Goal: Task Accomplishment & Management: Manage account settings

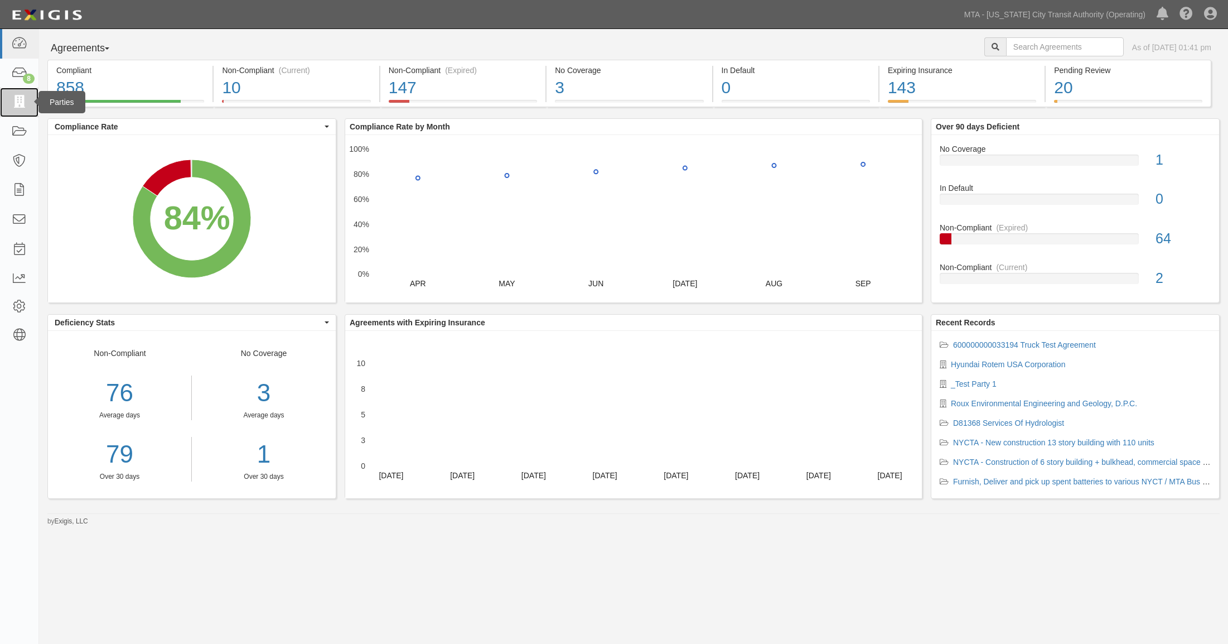
click at [24, 104] on icon at bounding box center [19, 102] width 16 height 13
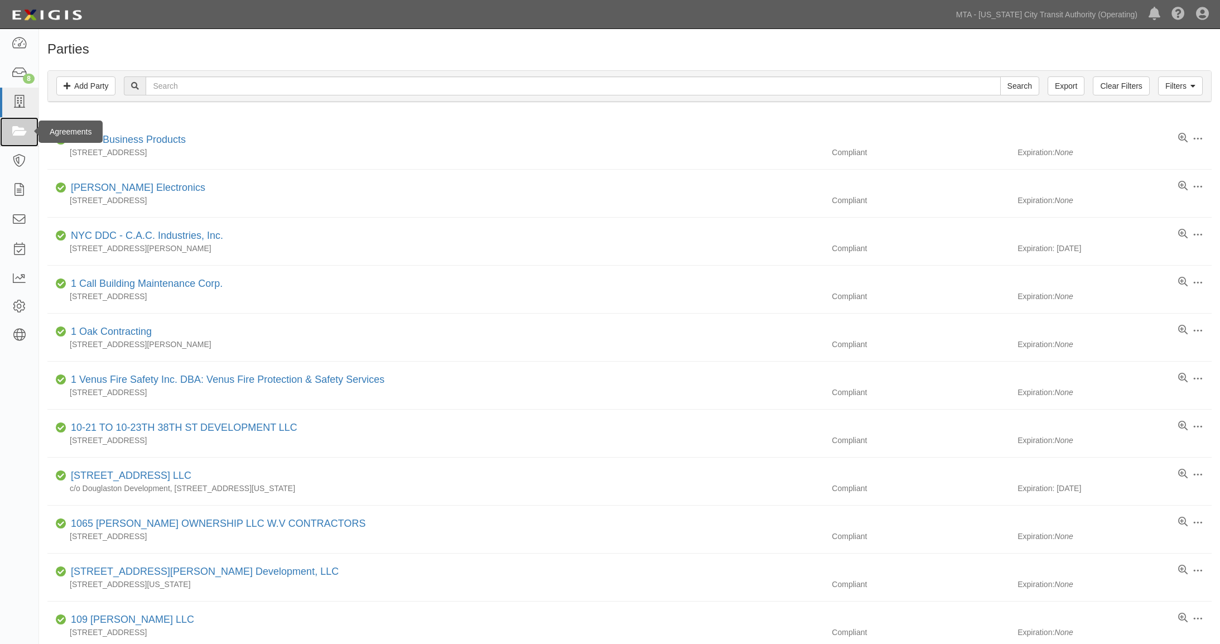
click at [16, 130] on icon at bounding box center [19, 132] width 16 height 13
click at [18, 132] on icon at bounding box center [19, 132] width 16 height 13
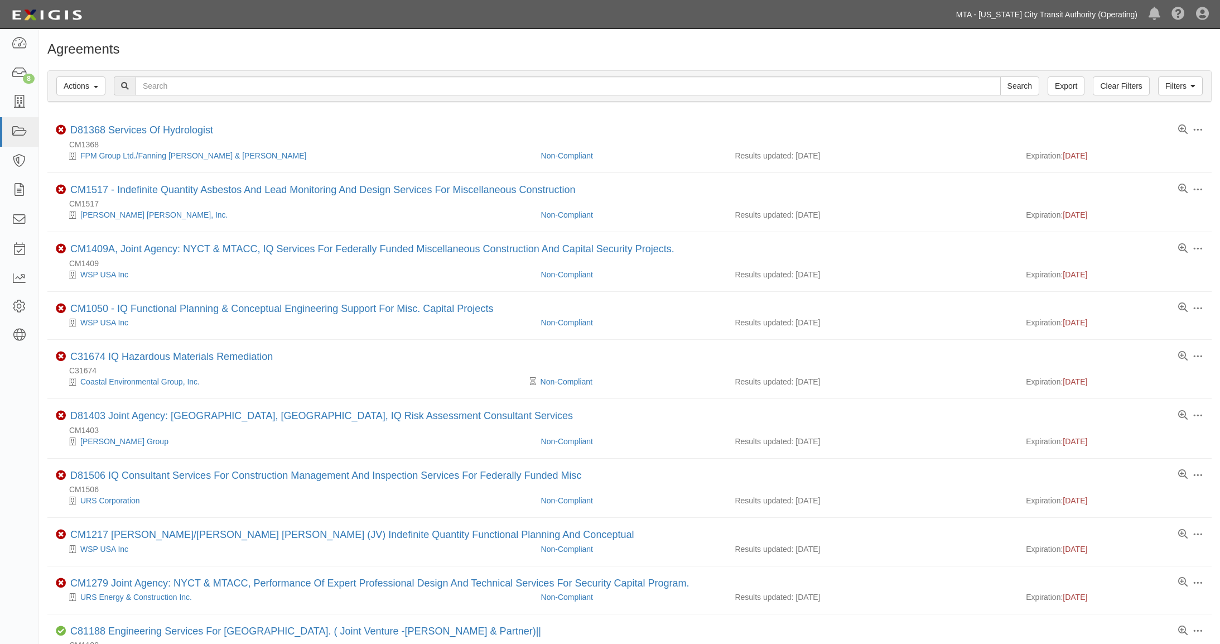
click at [1051, 13] on link "MTA - [US_STATE] City Transit Authority (Operating)" at bounding box center [1047, 14] width 192 height 22
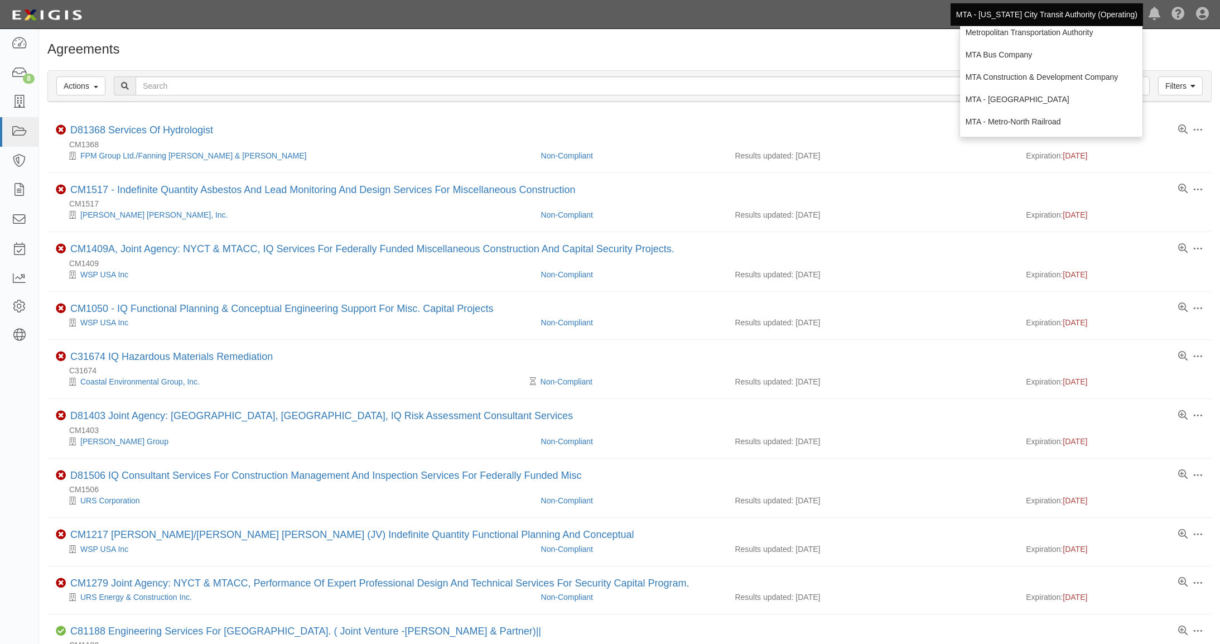
scroll to position [163, 0]
click at [1030, 73] on link "MTA Construction & Development Company" at bounding box center [1051, 78] width 182 height 22
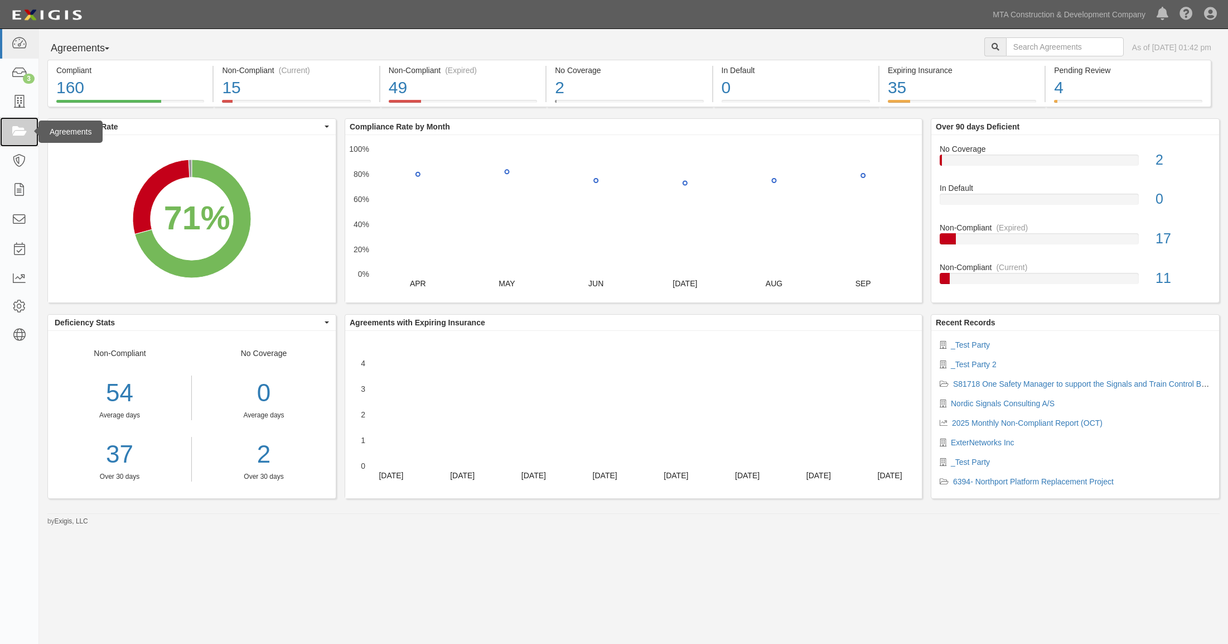
click at [18, 138] on icon at bounding box center [19, 132] width 16 height 13
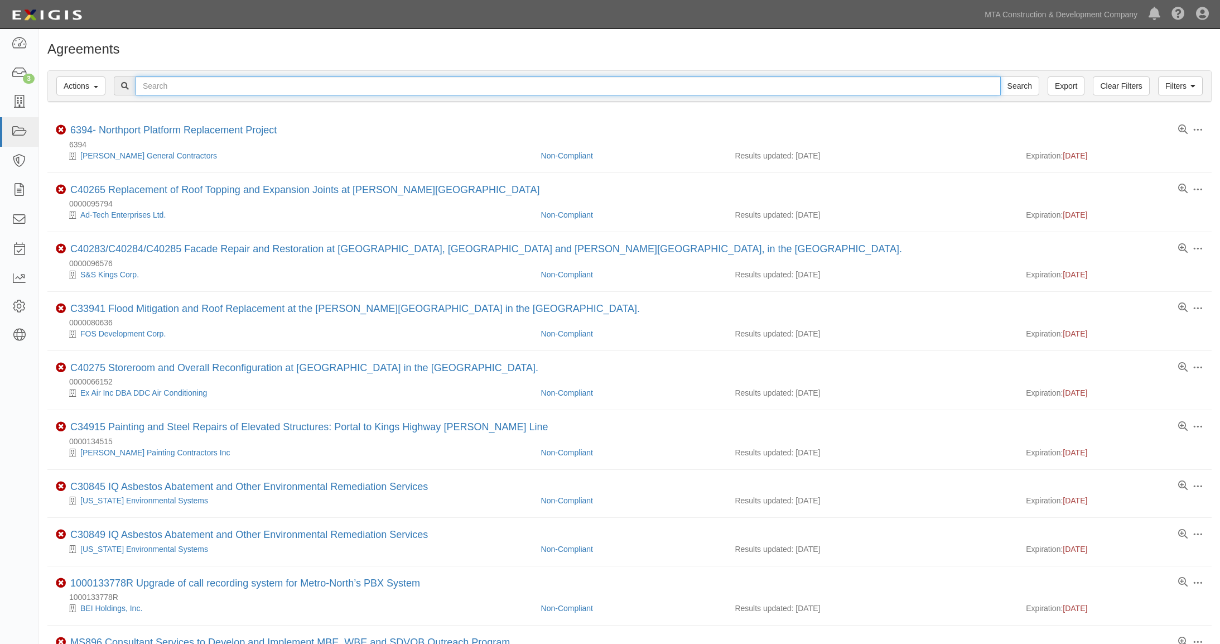
click at [166, 90] on input "text" at bounding box center [568, 85] width 865 height 19
type input "test"
click at [1000, 76] on input "Search" at bounding box center [1019, 85] width 39 height 19
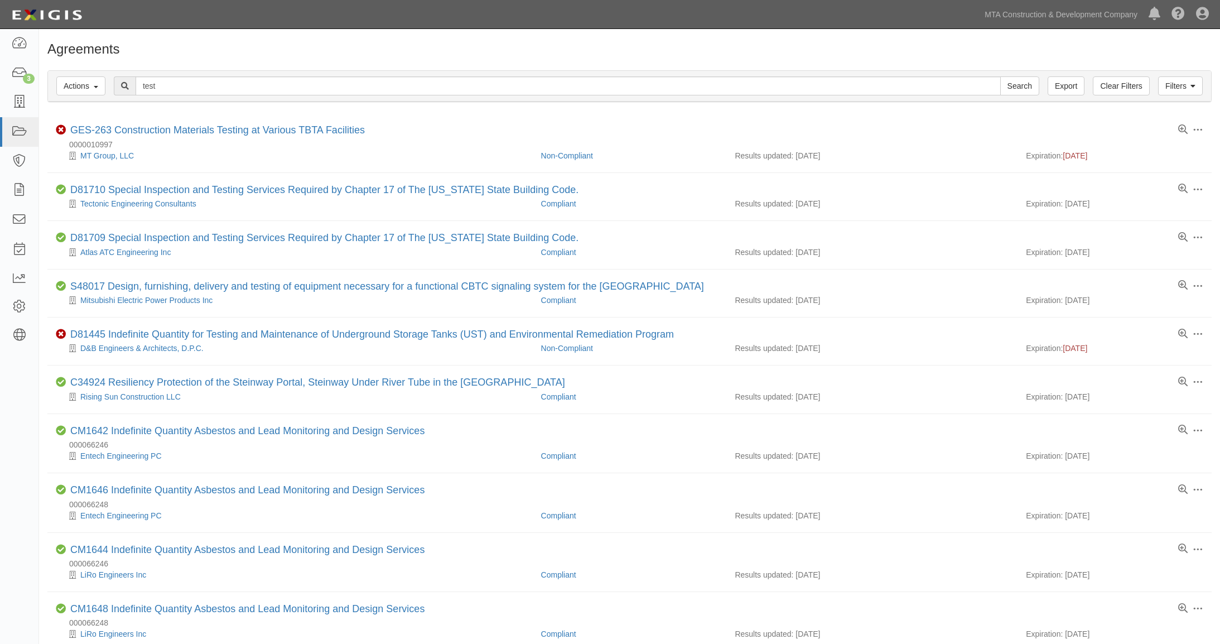
click at [789, 60] on div "Agreements" at bounding box center [629, 52] width 1181 height 20
click at [1075, 12] on link "MTA Construction & Development Company" at bounding box center [1061, 14] width 164 height 22
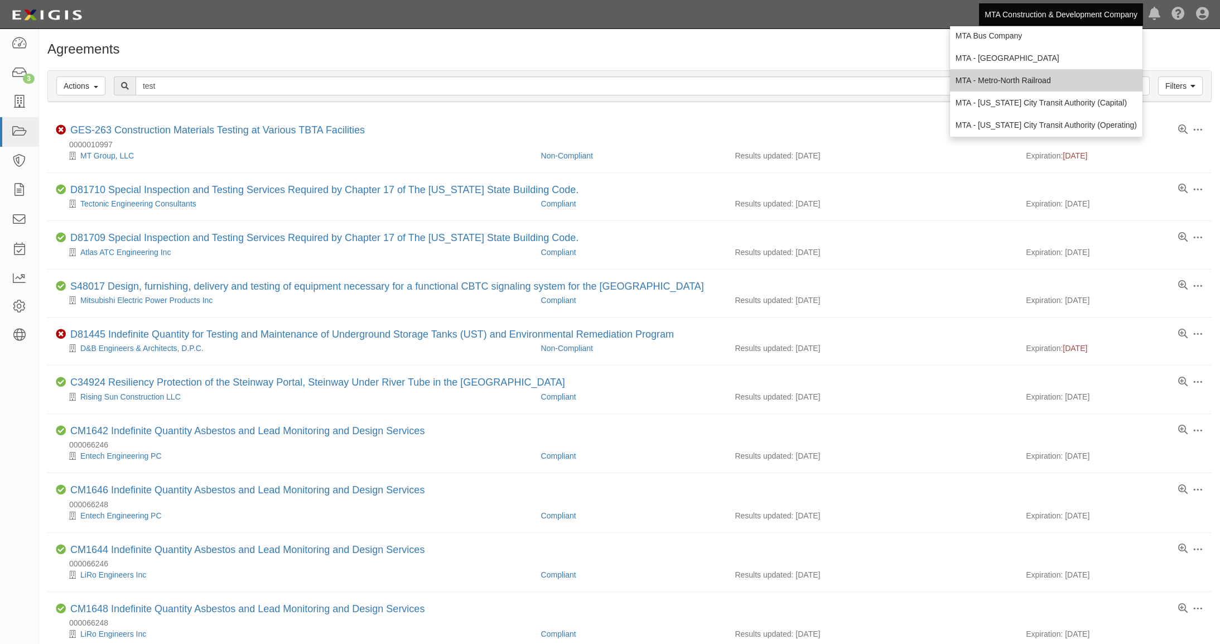
scroll to position [177, 0]
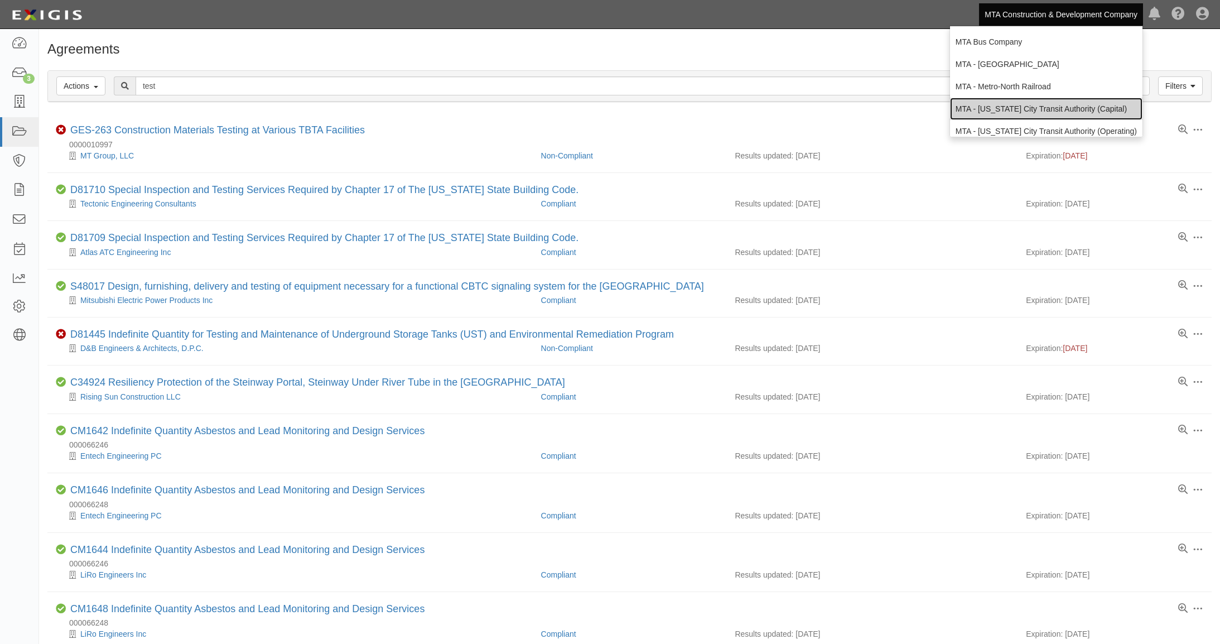
click at [1013, 104] on link "MTA - [US_STATE] City Transit Authority (Capital)" at bounding box center [1046, 109] width 192 height 22
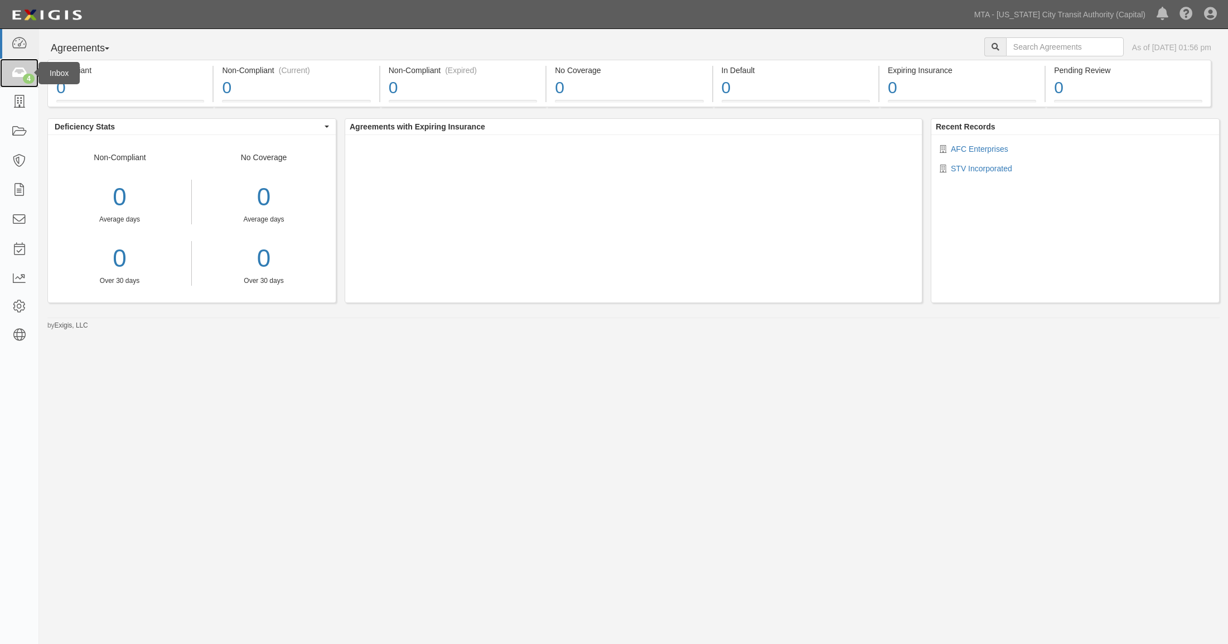
click at [21, 73] on icon at bounding box center [19, 73] width 16 height 13
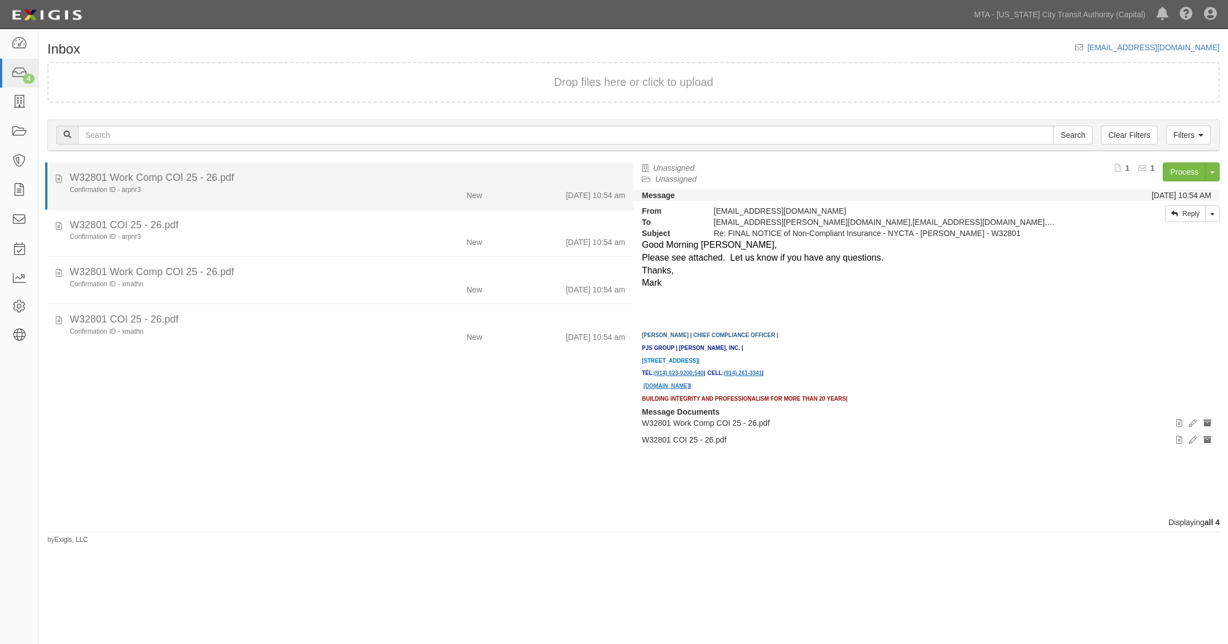
click at [331, 180] on div "W32801 Work Comp COI 25 - 26.pdf" at bounding box center [348, 178] width 556 height 15
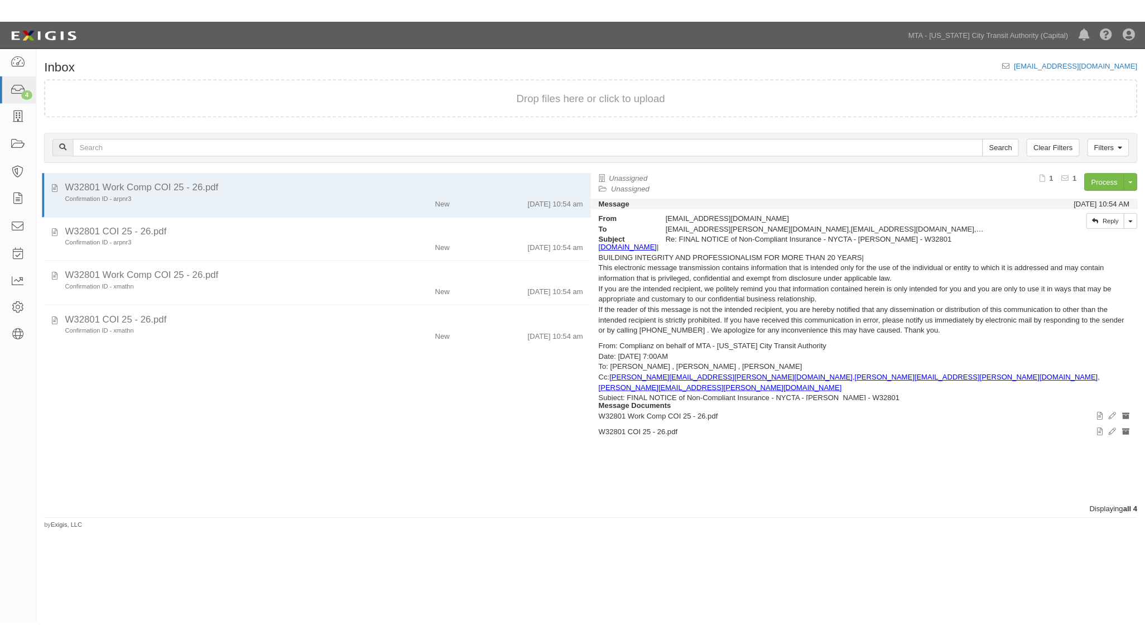
scroll to position [871, 0]
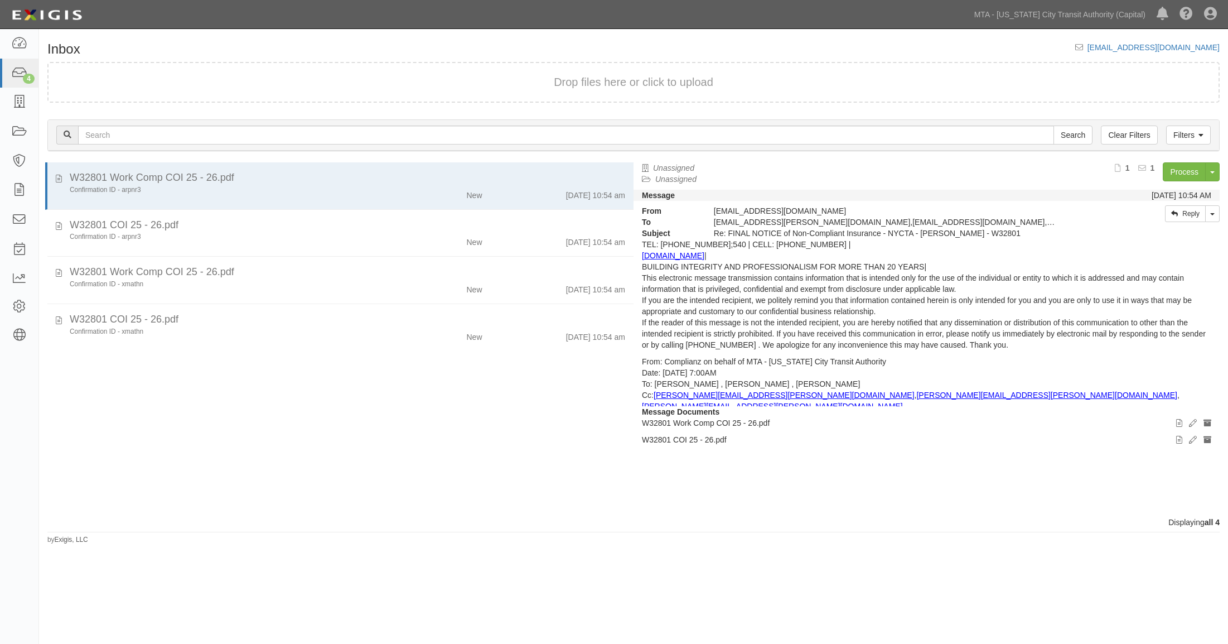
drag, startPoint x: 32, startPoint y: 504, endPoint x: 65, endPoint y: 508, distance: 32.6
click at [35, 505] on div "Dashboard 4 Inbox Parties Agreements Coverages Documents Messages Tasks Reports…" at bounding box center [19, 336] width 39 height 615
click at [75, 508] on div "W32801 Work Comp COI 25 - 26.pdf Confirmation ID - arpnr3 New 10/1/25 10:54 am …" at bounding box center [336, 339] width 595 height 354
click at [81, 508] on div "W32801 Work Comp COI 25 - 26.pdf Confirmation ID - arpnr3 New 10/1/25 10:54 am …" at bounding box center [336, 339] width 595 height 354
drag, startPoint x: 84, startPoint y: 508, endPoint x: 1, endPoint y: 512, distance: 83.8
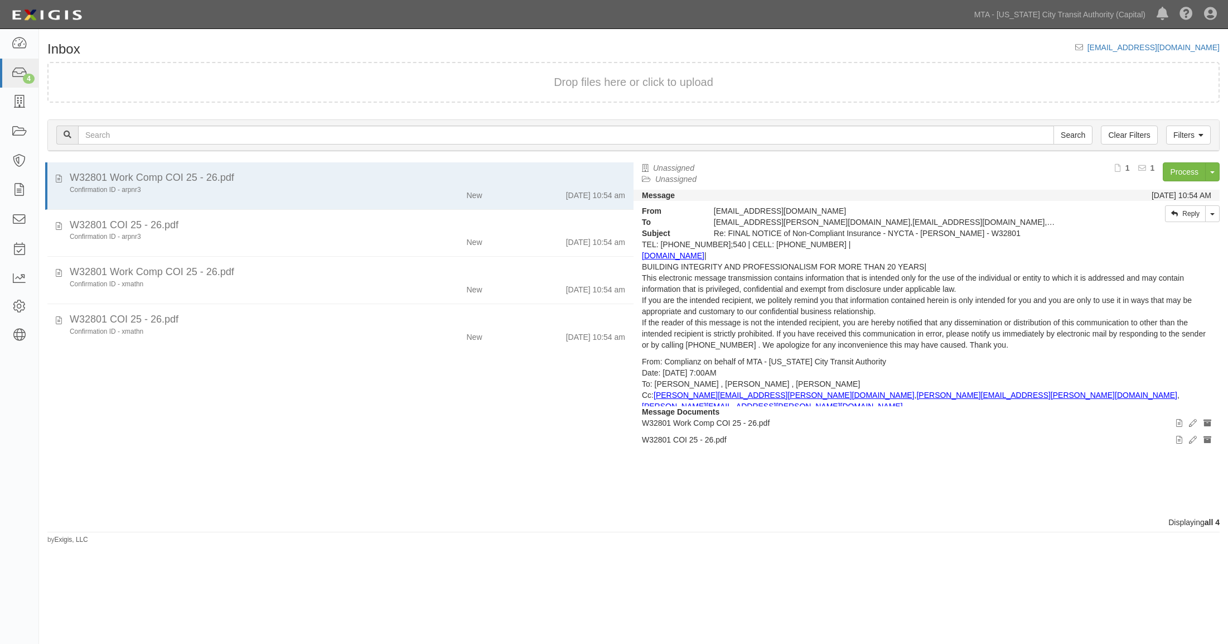
click at [83, 507] on div "W32801 Work Comp COI 25 - 26.pdf Confirmation ID - arpnr3 New 10/1/25 10:54 am …" at bounding box center [336, 339] width 595 height 354
click at [66, 518] on div "Displaying all 4" at bounding box center [633, 522] width 1189 height 11
click at [79, 518] on div "Displaying all 4" at bounding box center [633, 522] width 1189 height 11
click at [85, 519] on div "Displaying all 4" at bounding box center [633, 522] width 1189 height 11
click at [122, 526] on div "Displaying all 4" at bounding box center [633, 522] width 1189 height 11
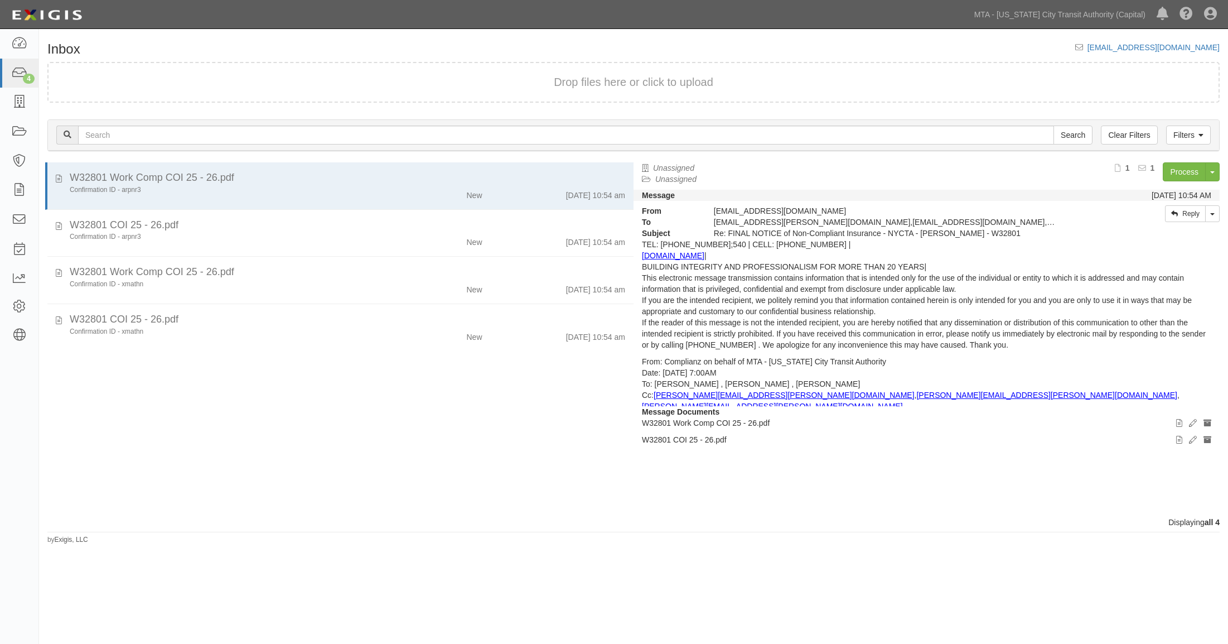
click at [131, 526] on div "Displaying all 4" at bounding box center [633, 522] width 1189 height 11
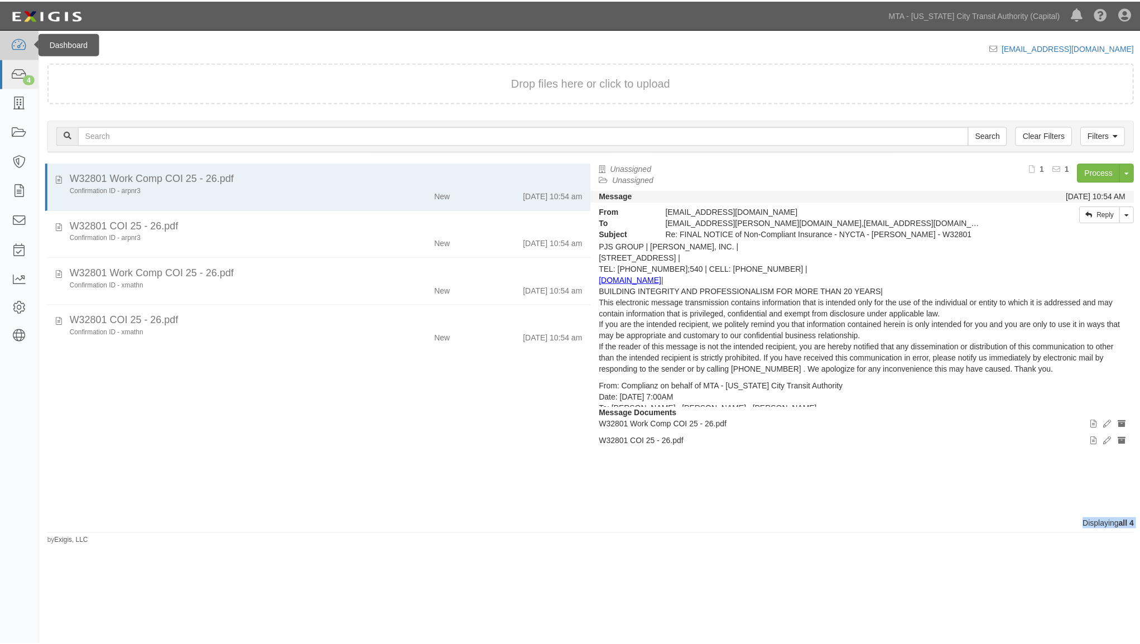
scroll to position [884, 0]
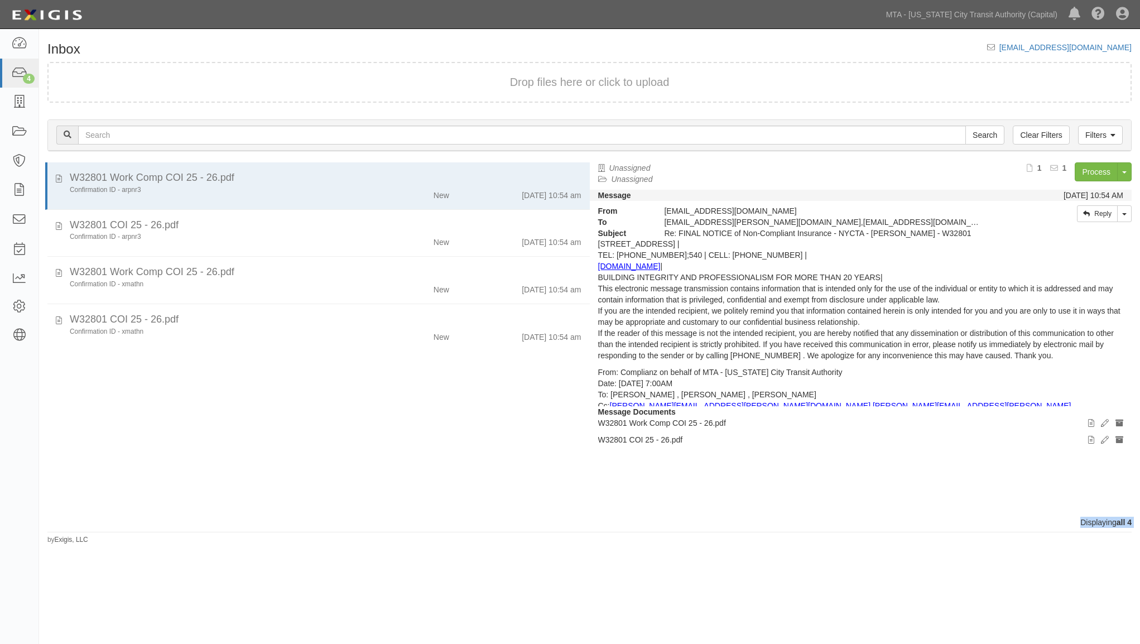
click at [6, 421] on div "Dashboard 4 Inbox Parties Agreements Coverages Documents Messages Tasks Reports…" at bounding box center [19, 336] width 39 height 615
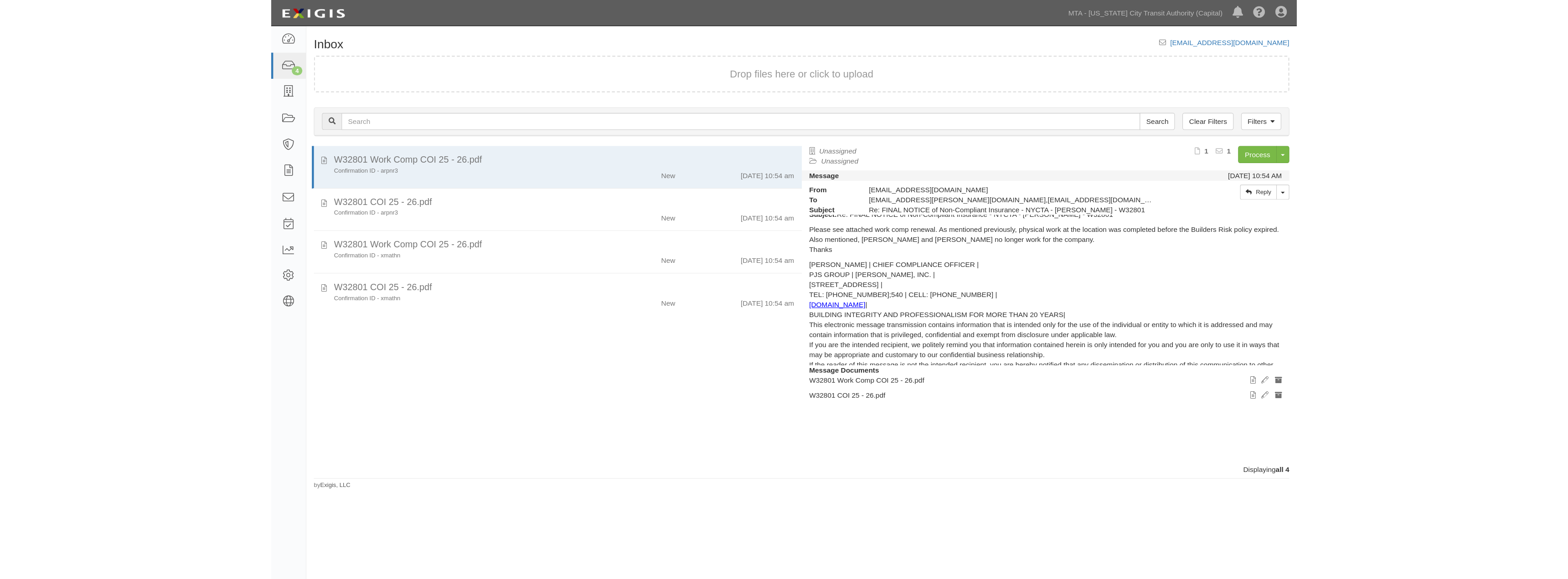
scroll to position [653, 0]
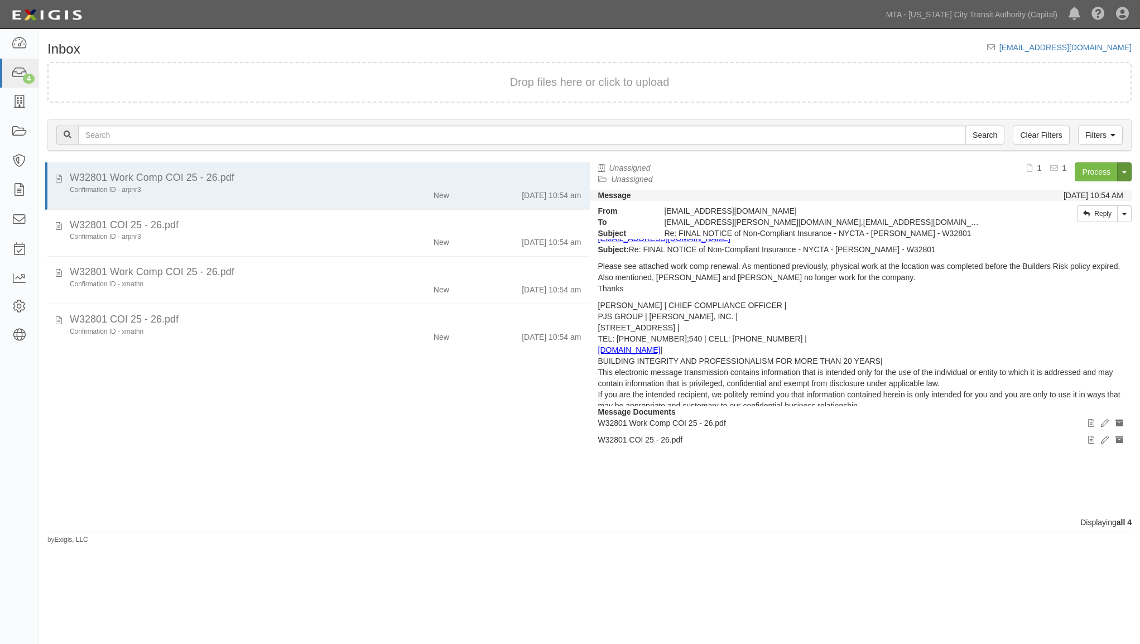
click at [1124, 171] on button "Toggle Document Dropdown" at bounding box center [1124, 171] width 15 height 19
click at [1036, 300] on p "MARK NOWICKI | CHIEF COMPLIANCE OFFICER | PJS GROUP | PAUL J. SCARIANO, INC. | …" at bounding box center [861, 372] width 526 height 145
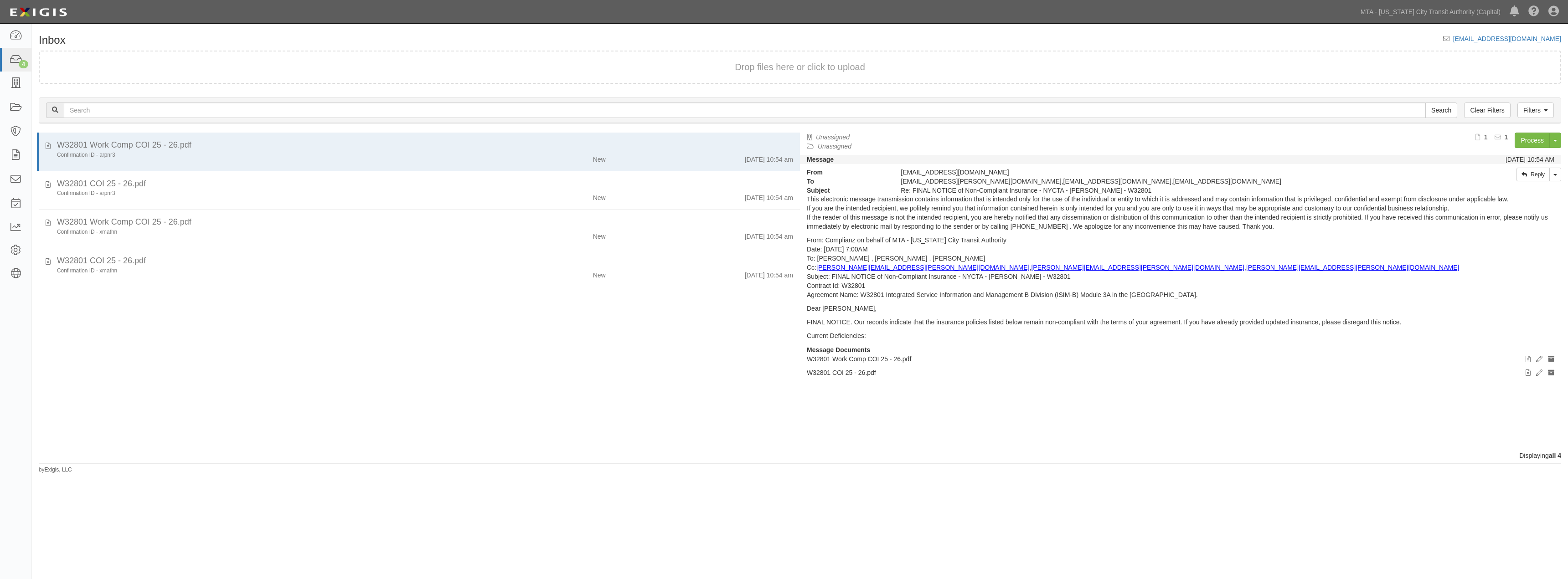
scroll to position [670, 0]
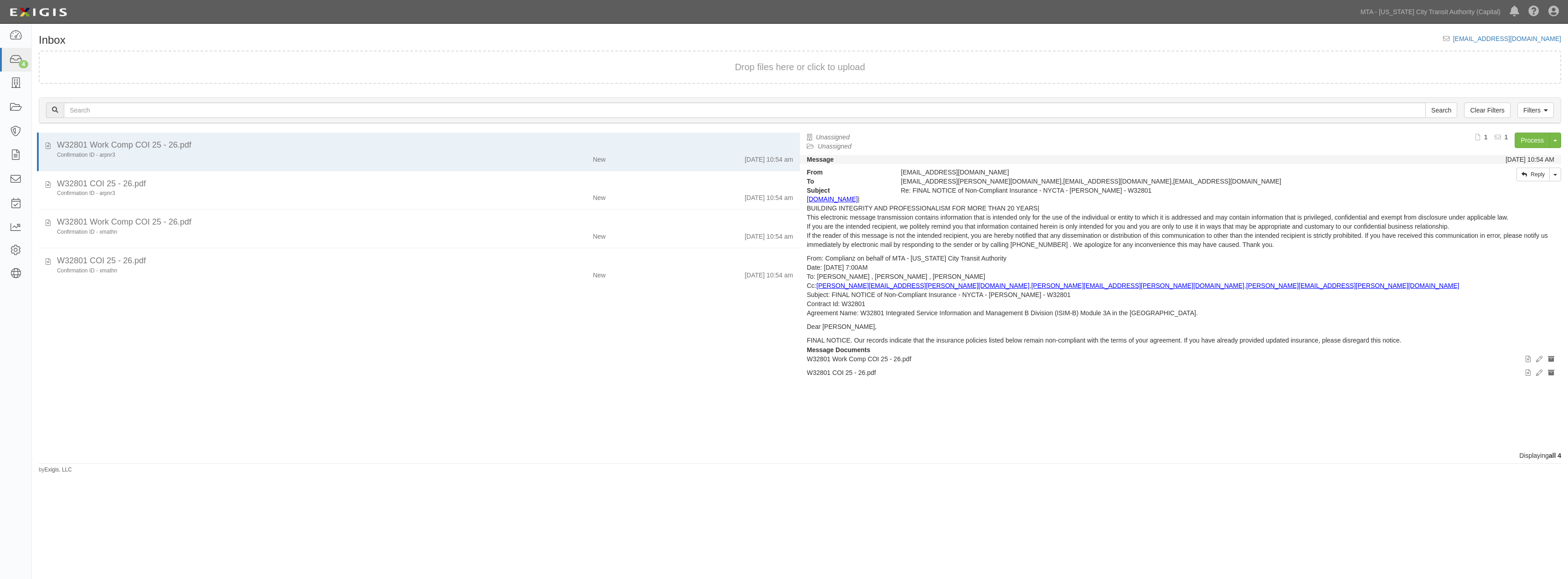
click at [1003, 332] on div "From: Wong, Yuk Ling <YukLing.Wong@mtahq.org> Date: Thursday, September 25, 202…" at bounding box center [1180, 189] width 748 height 938
drag, startPoint x: 1023, startPoint y: 331, endPoint x: 1034, endPoint y: 362, distance: 32.9
drag, startPoint x: 1034, startPoint y: 362, endPoint x: 959, endPoint y: 349, distance: 76.1
click at [1003, 362] on p "W32801 Work Comp COI 25 - 26.pdf" at bounding box center [1180, 359] width 748 height 9
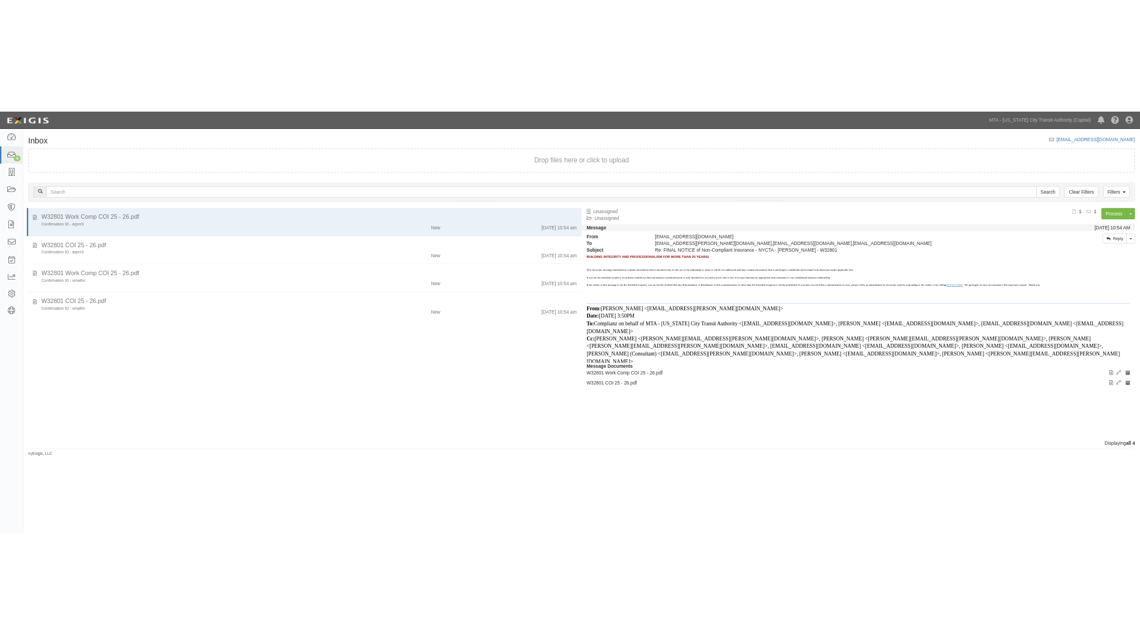
scroll to position [137, 0]
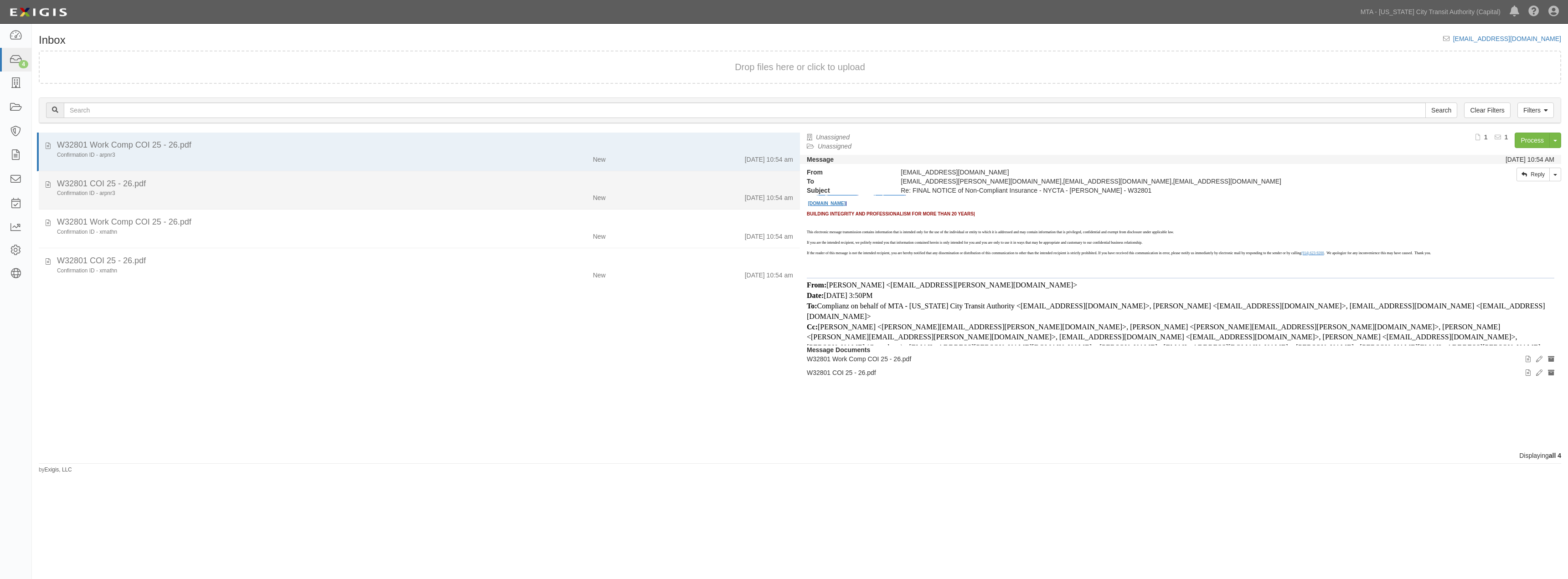
click at [442, 185] on div "W32801 COI 25 - 26.pdf" at bounding box center [425, 184] width 736 height 12
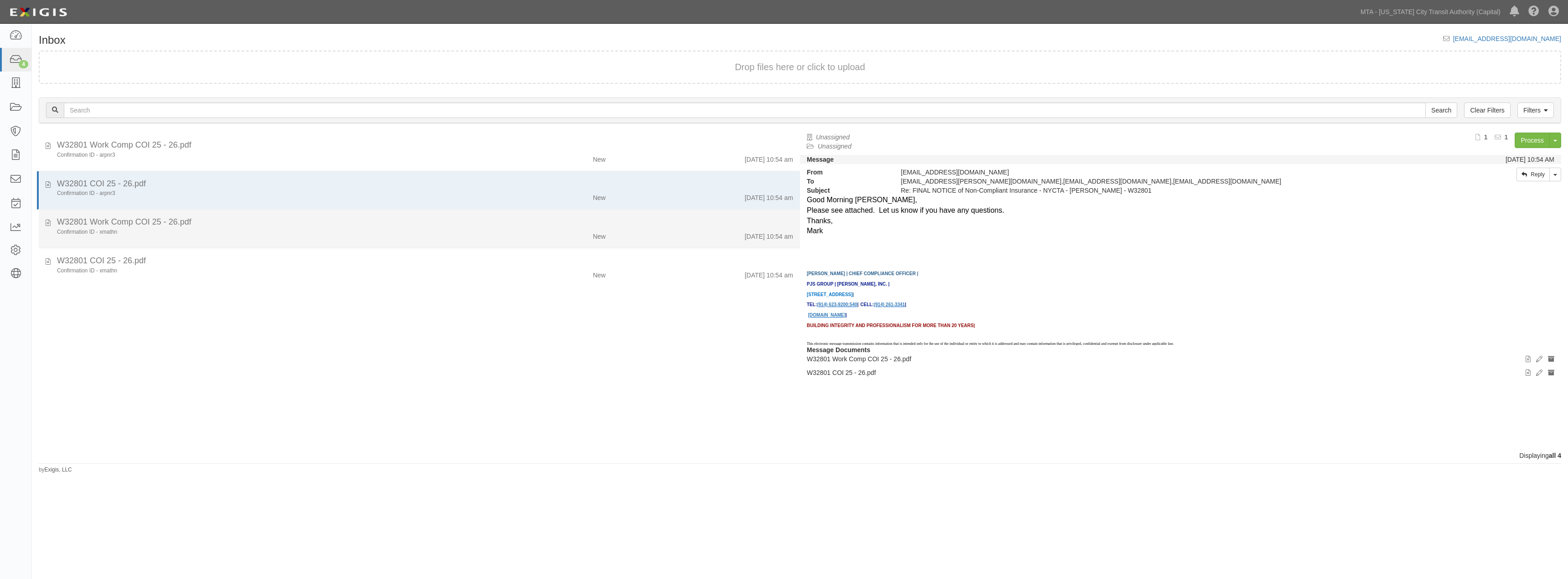
click at [415, 235] on div "Confirmation ID - xmathn" at bounding box center [269, 232] width 424 height 7
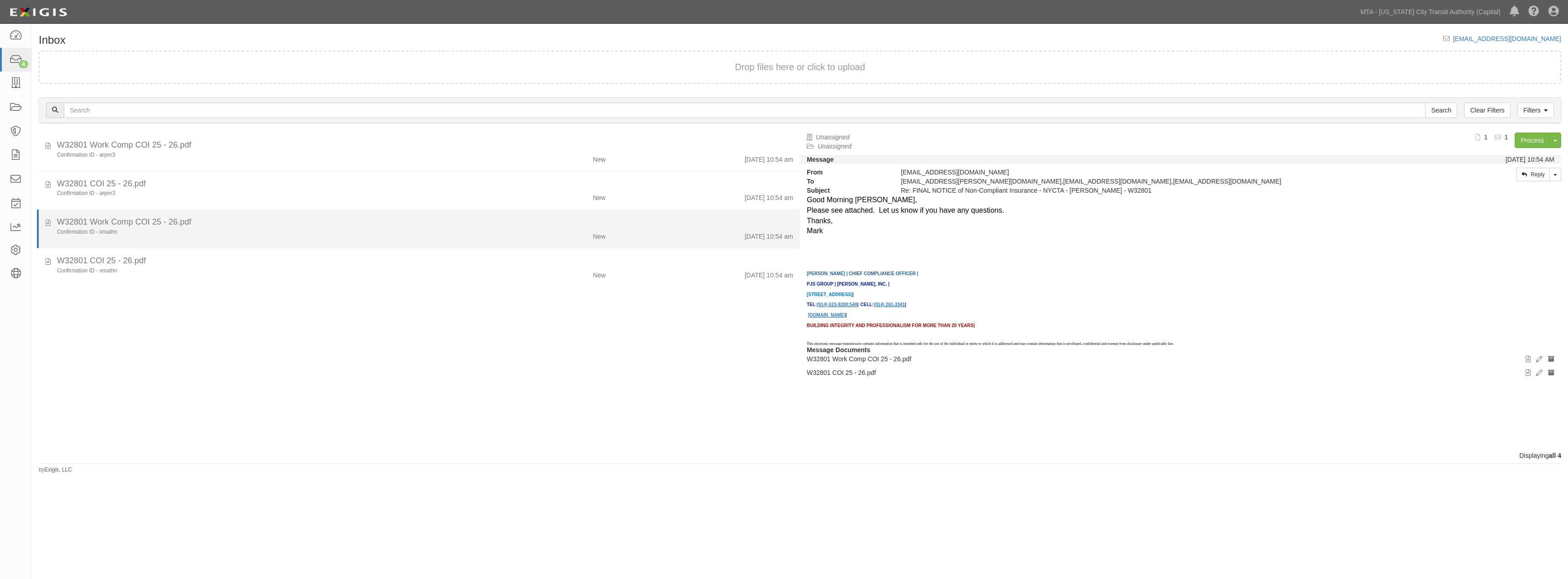
click at [417, 235] on div "Confirmation ID - xmathn" at bounding box center [269, 232] width 424 height 7
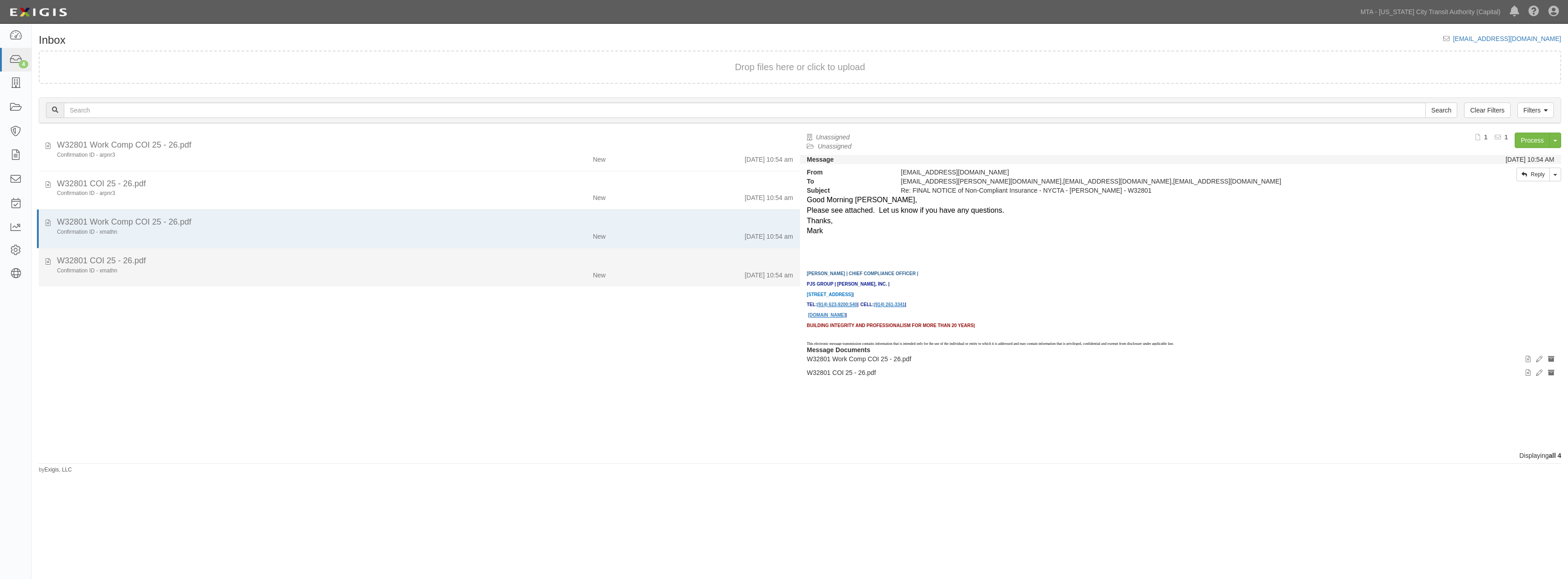
click at [451, 262] on div "W32801 COI 25 - 26.pdf" at bounding box center [425, 261] width 736 height 12
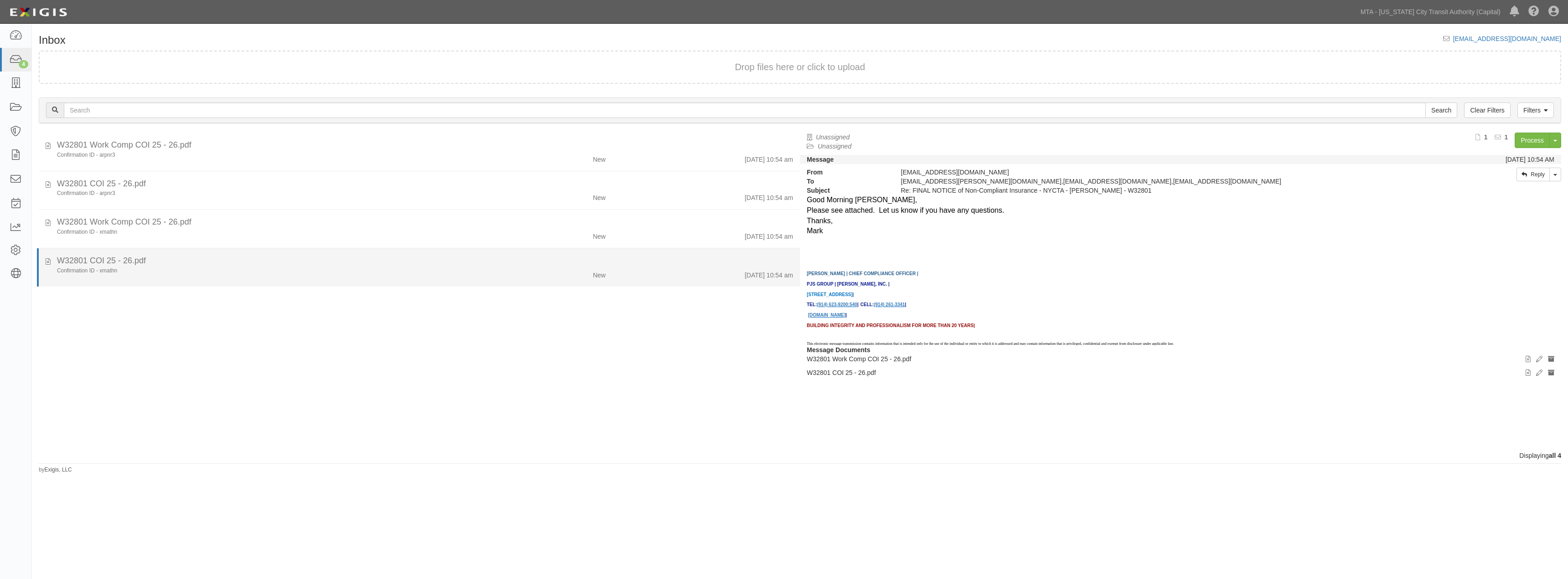
click at [451, 262] on div "W32801 COI 25 - 26.pdf" at bounding box center [425, 261] width 736 height 12
click at [453, 261] on div "W32801 COI 25 - 26.pdf" at bounding box center [425, 261] width 736 height 12
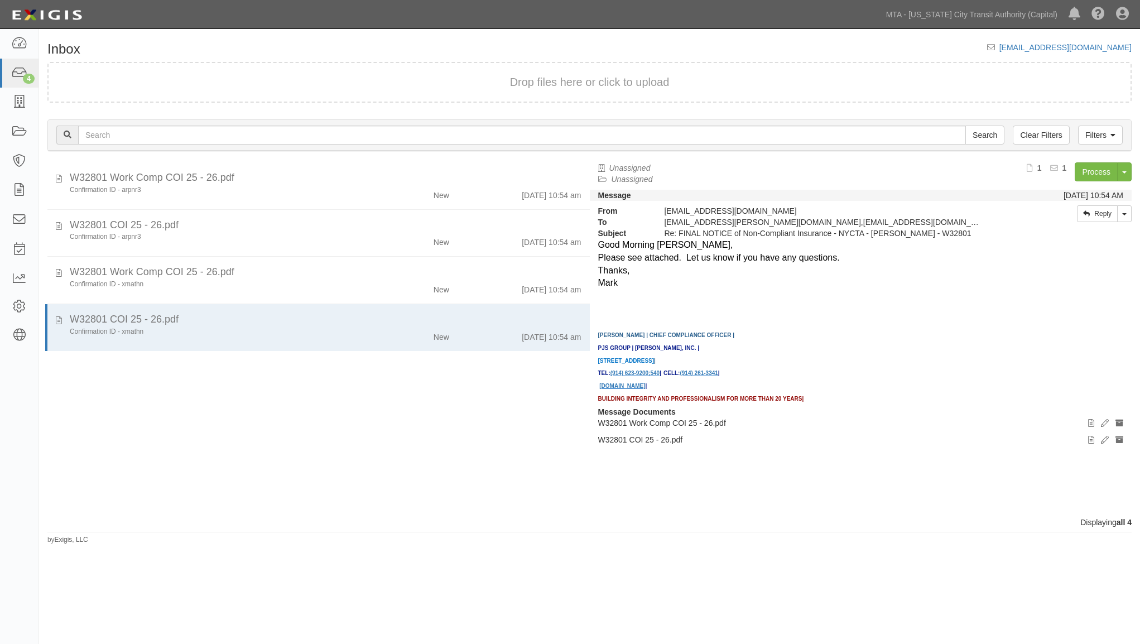
click at [168, 52] on div "Inbox inbox@mtatc.complianz.com Drop files here or click to upload Filters Clea…" at bounding box center [589, 293] width 1101 height 503
click at [23, 306] on icon at bounding box center [19, 306] width 16 height 9
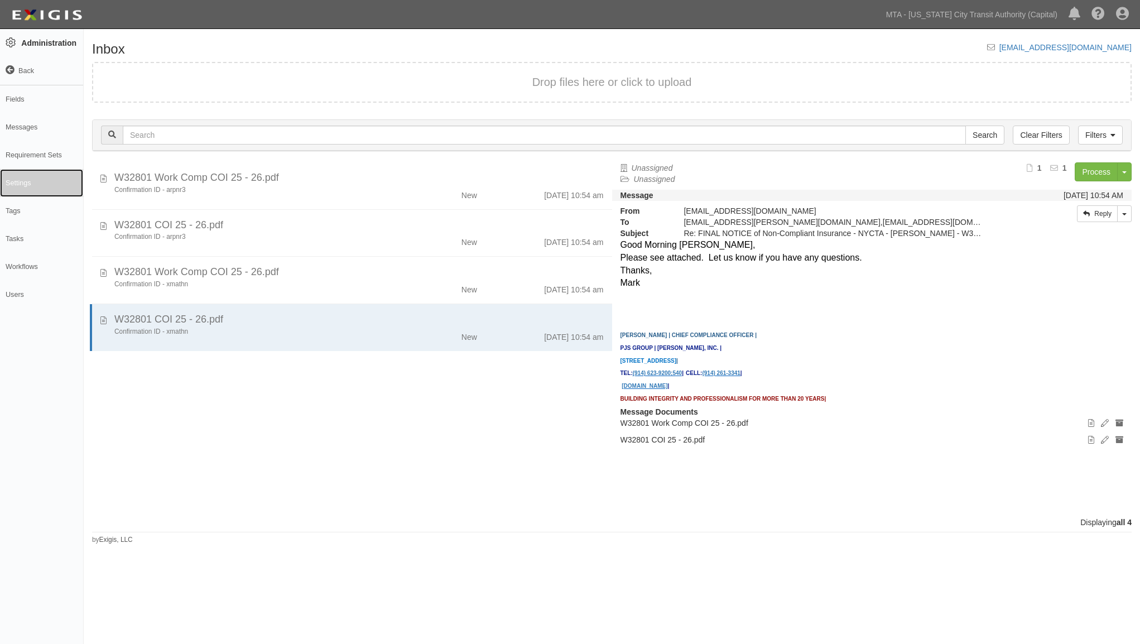
click at [38, 182] on link "Settings" at bounding box center [41, 183] width 83 height 28
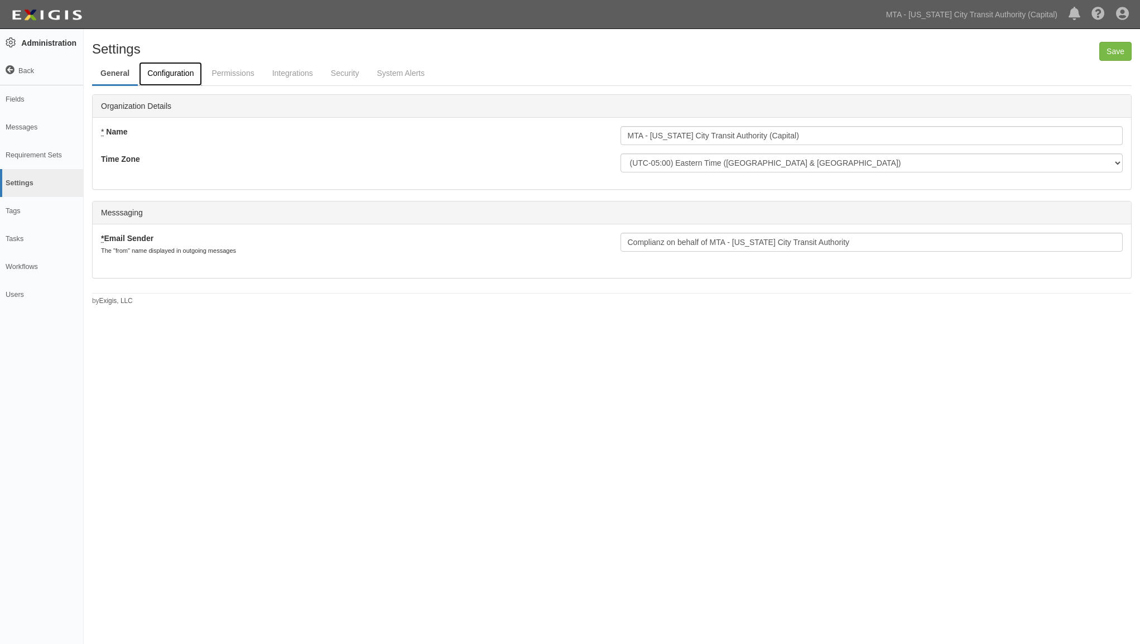
click at [175, 73] on link "Configuration" at bounding box center [170, 74] width 63 height 24
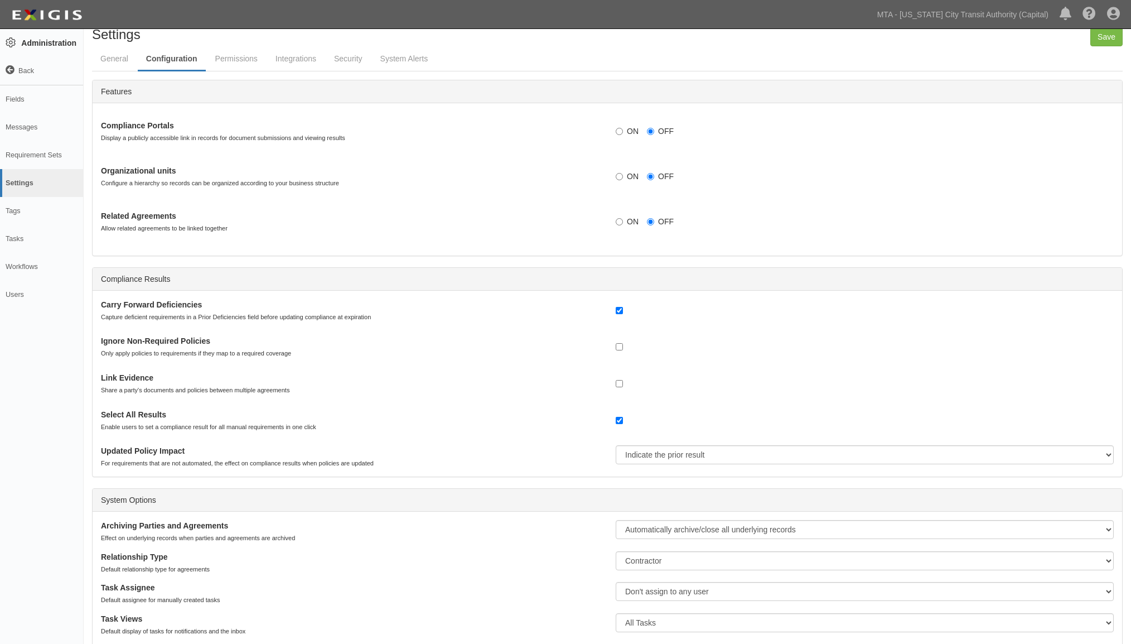
scroll to position [51, 0]
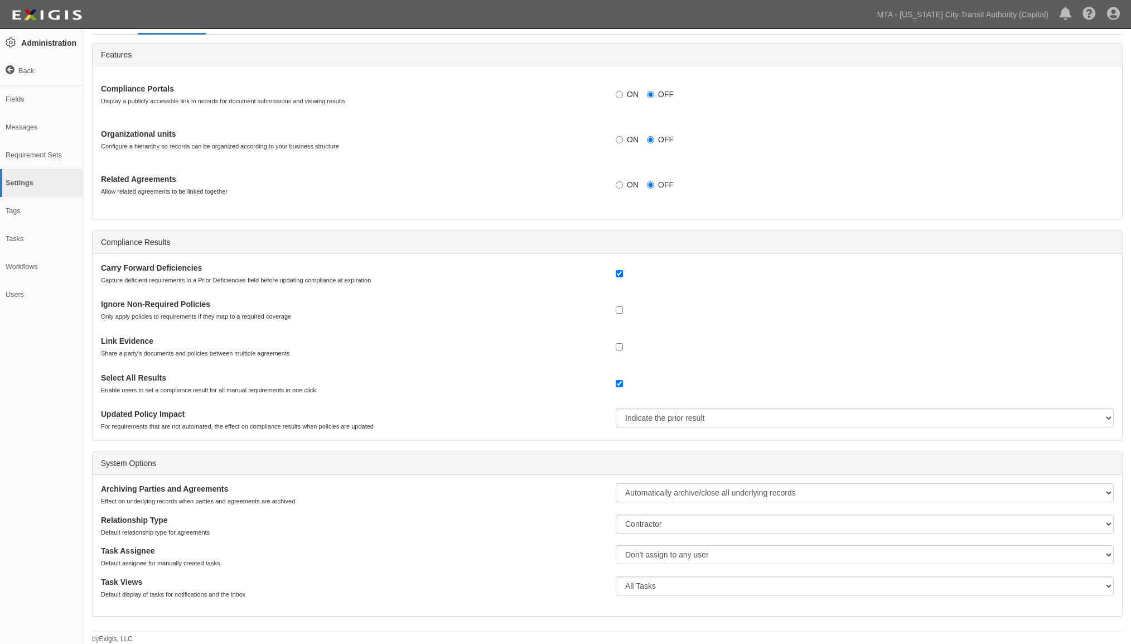
click at [818, 54] on div "Features" at bounding box center [608, 55] width 1030 height 23
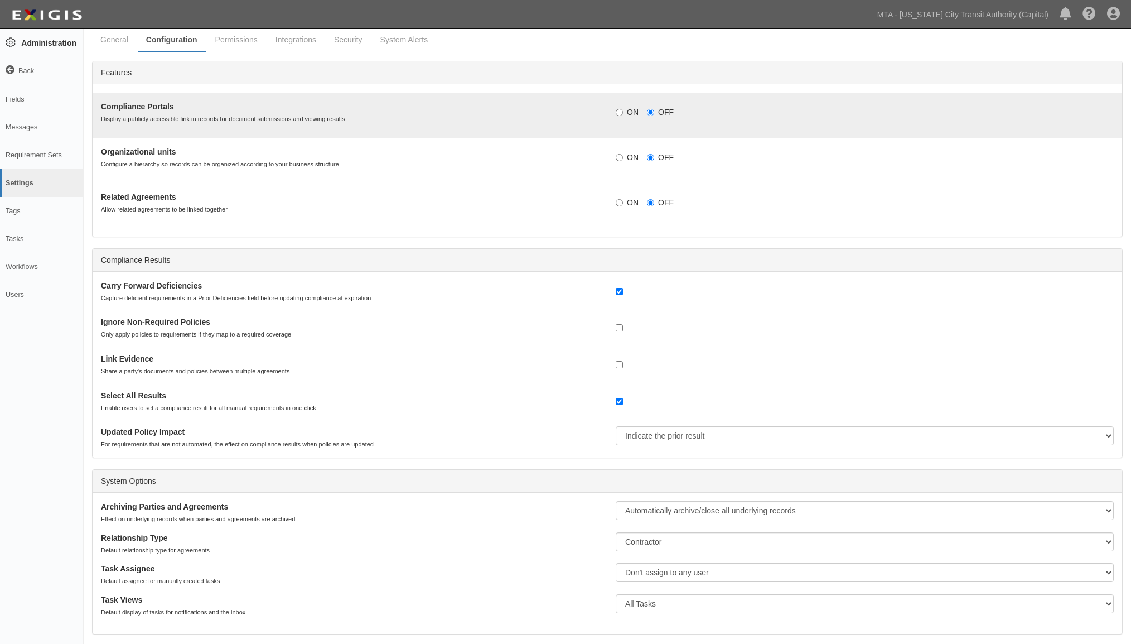
scroll to position [0, 0]
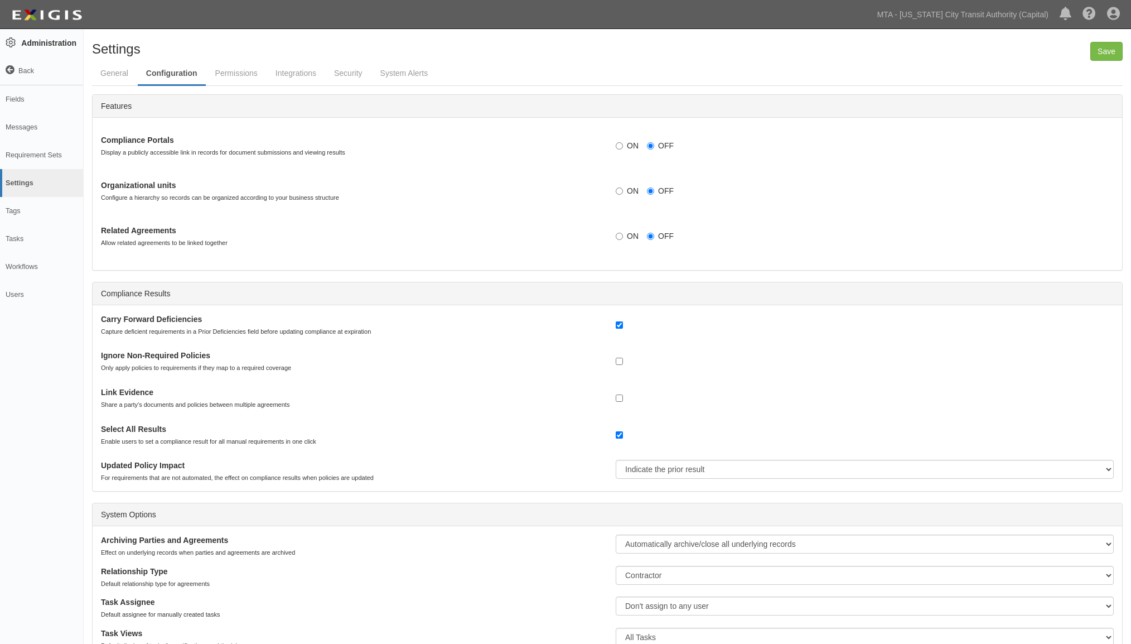
click at [9, 69] on icon at bounding box center [10, 70] width 9 height 9
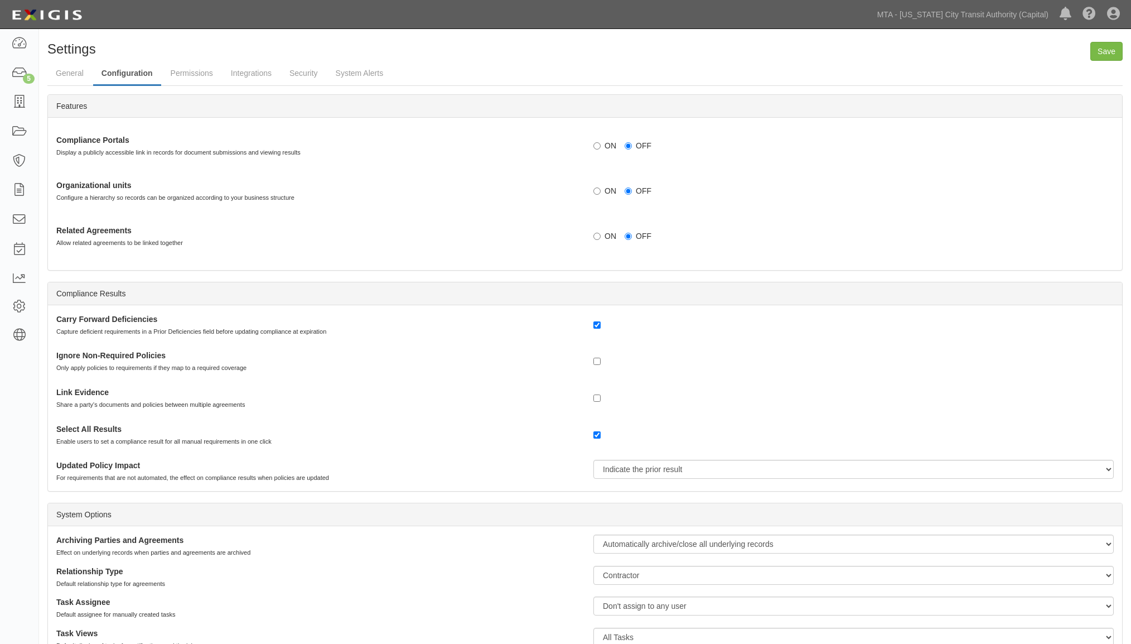
click at [9, 69] on div "Dashboard 5 Inbox Parties Agreements Coverages Documents Messages Tasks Reports…" at bounding box center [19, 336] width 39 height 615
click at [9, 69] on link "5" at bounding box center [19, 74] width 38 height 30
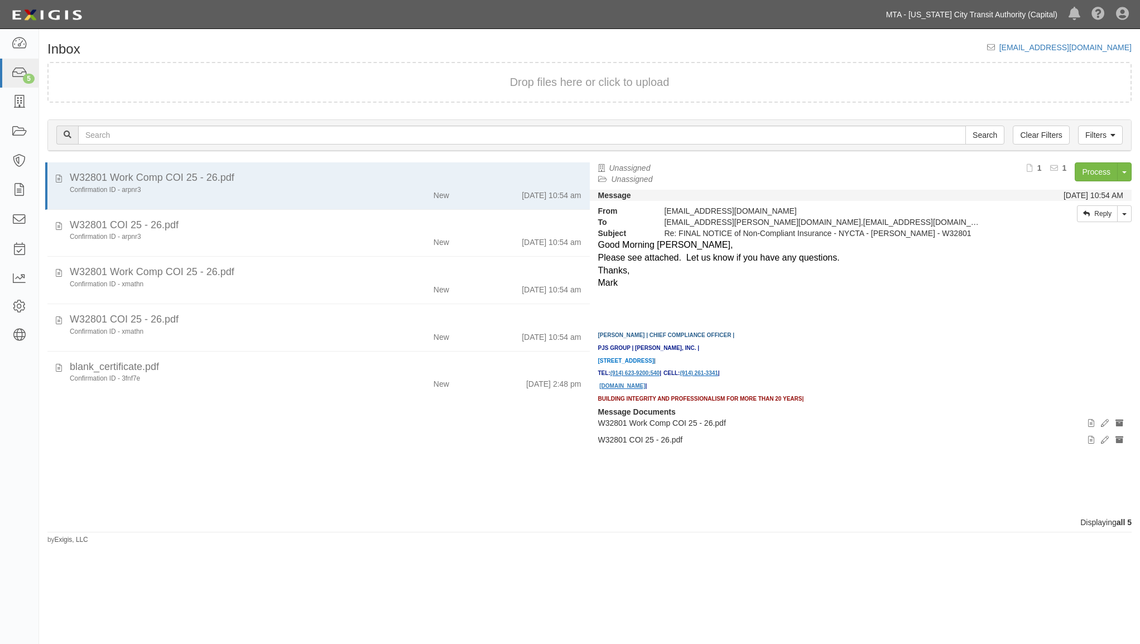
click at [978, 16] on link "MTA - [US_STATE] City Transit Authority (Capital)" at bounding box center [971, 14] width 182 height 22
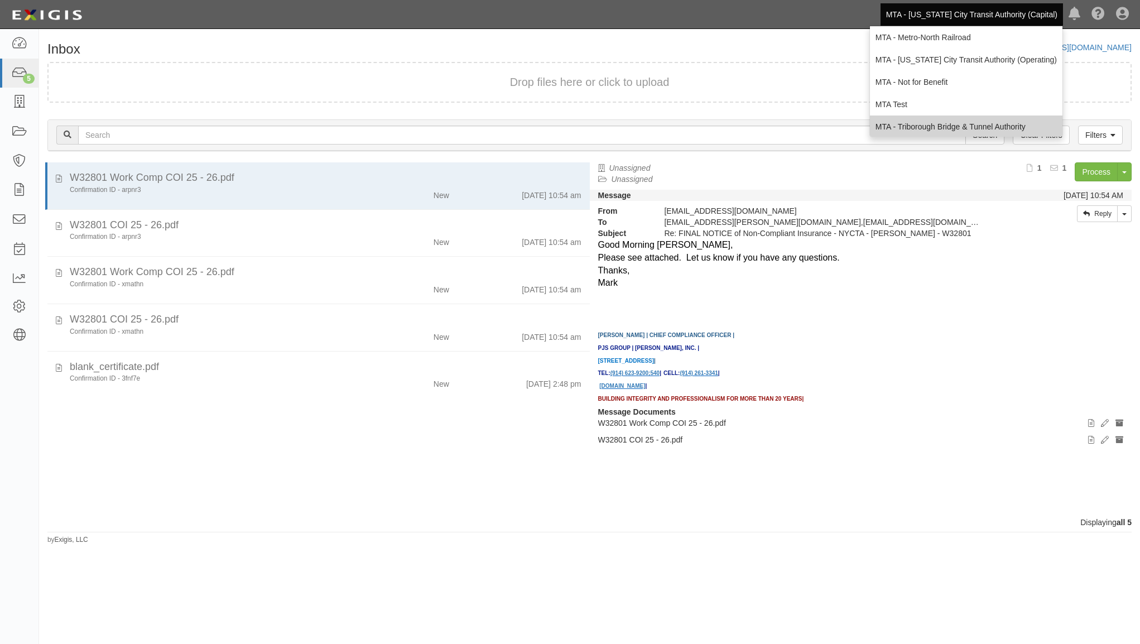
scroll to position [261, 0]
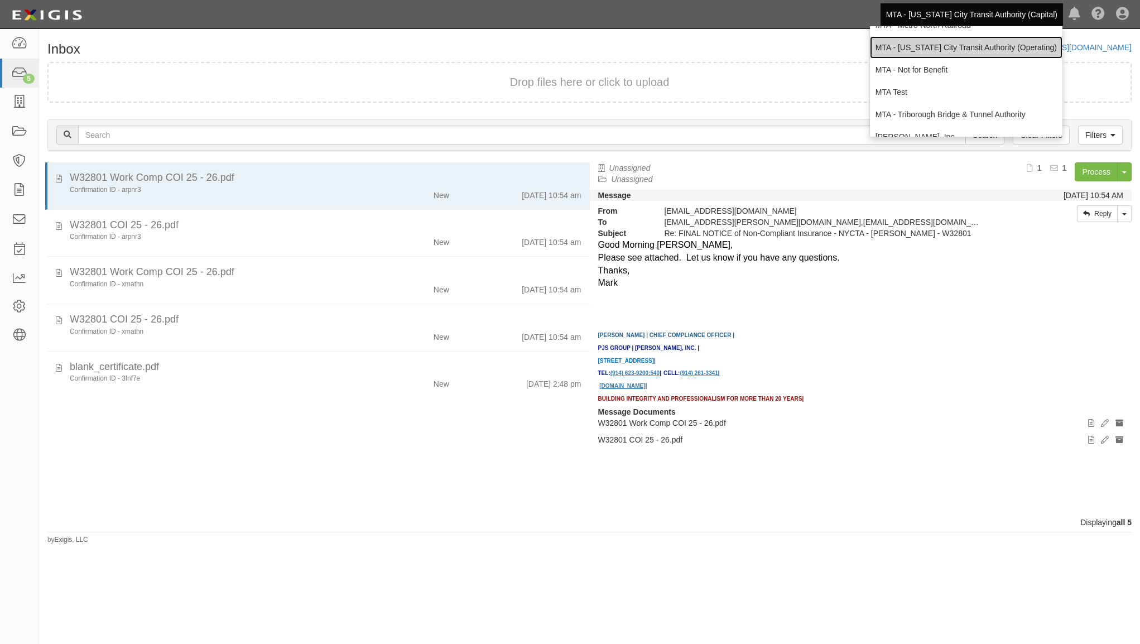
click at [942, 48] on link "MTA - [US_STATE] City Transit Authority (Operating)" at bounding box center [966, 47] width 192 height 22
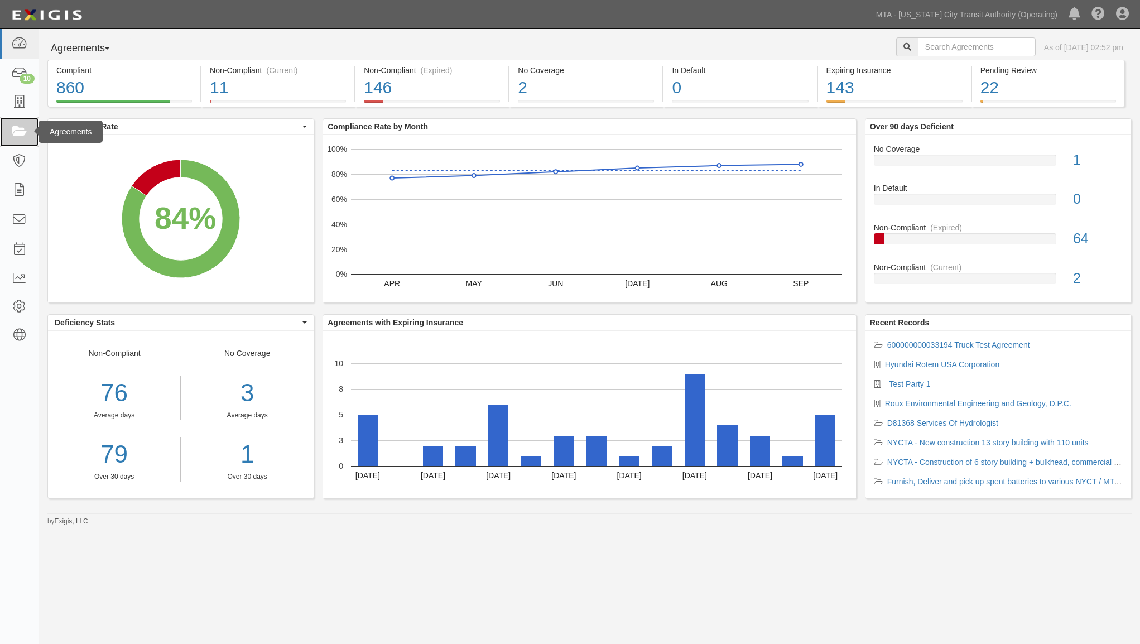
click at [23, 132] on icon at bounding box center [19, 132] width 16 height 13
click at [17, 128] on icon at bounding box center [19, 132] width 16 height 13
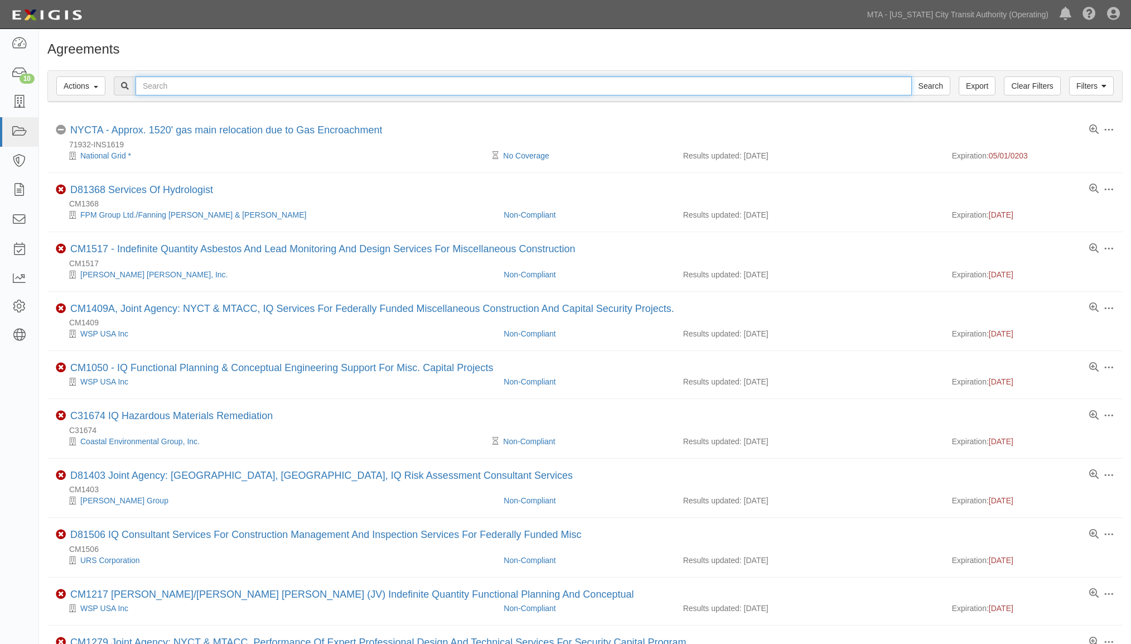
click at [171, 81] on input "text" at bounding box center [524, 85] width 777 height 19
type input "PCM Con"
click at [912, 76] on input "Search" at bounding box center [931, 85] width 39 height 19
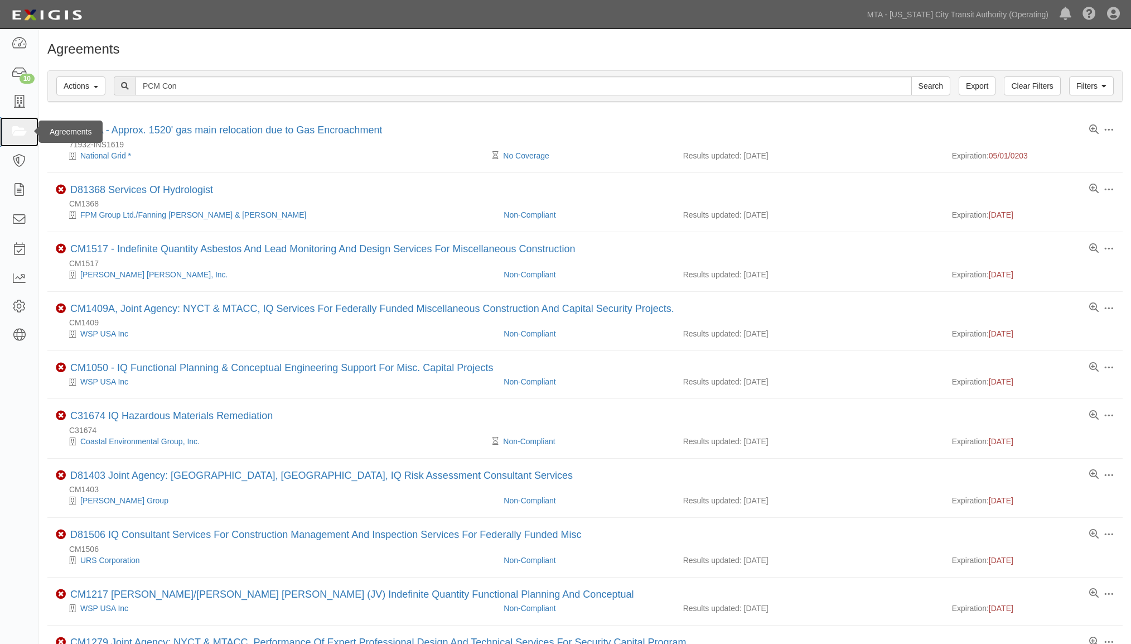
click at [17, 130] on icon at bounding box center [19, 132] width 16 height 13
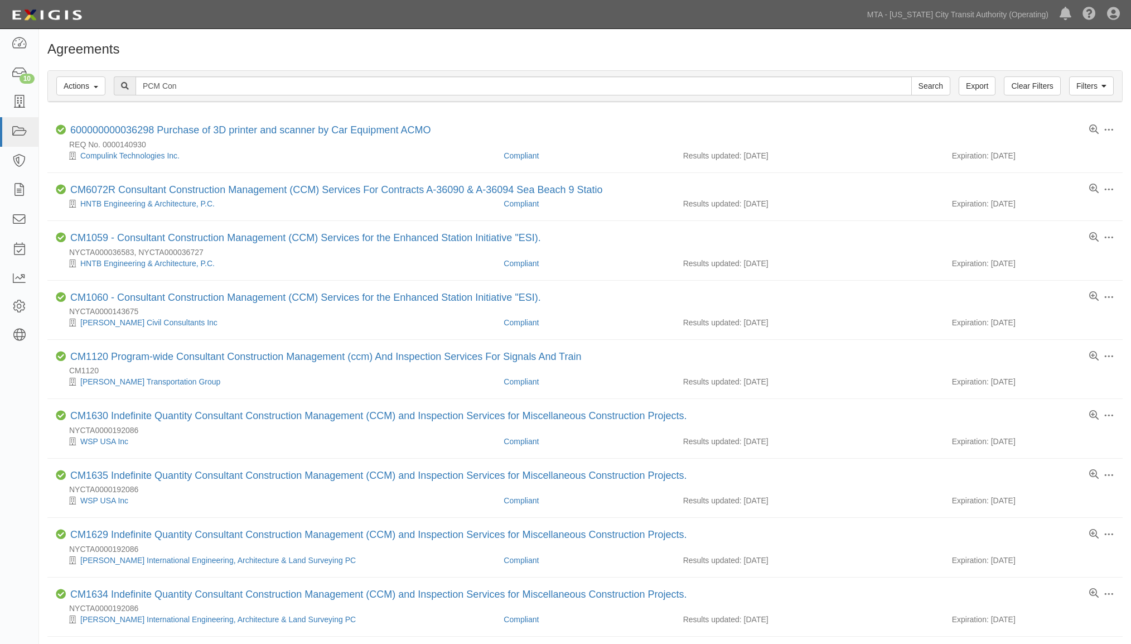
click at [373, 57] on div "Agreements" at bounding box center [585, 52] width 1092 height 20
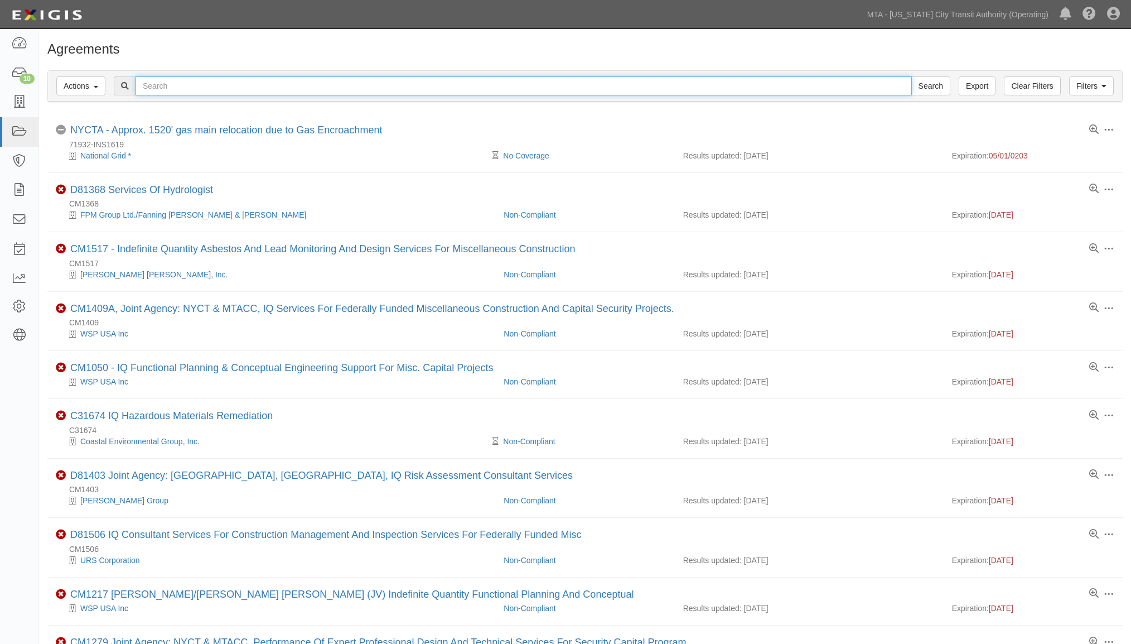
click at [182, 86] on input "text" at bounding box center [524, 85] width 777 height 19
type input "PCM COntracting"
click at [912, 76] on input "Search" at bounding box center [931, 85] width 39 height 19
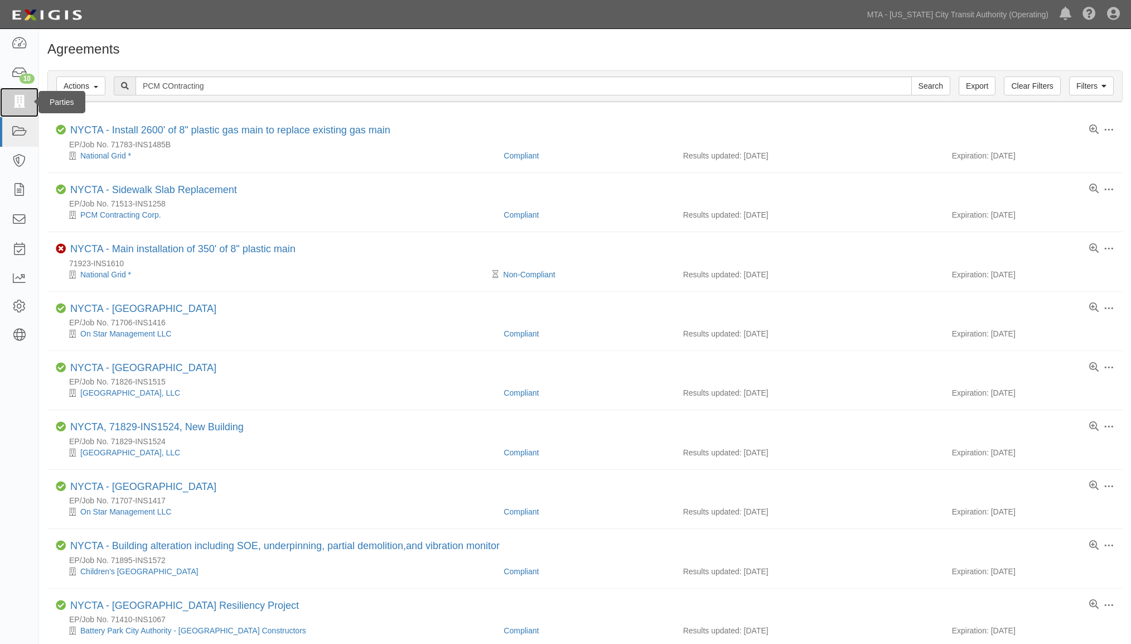
click at [18, 103] on icon at bounding box center [19, 102] width 16 height 13
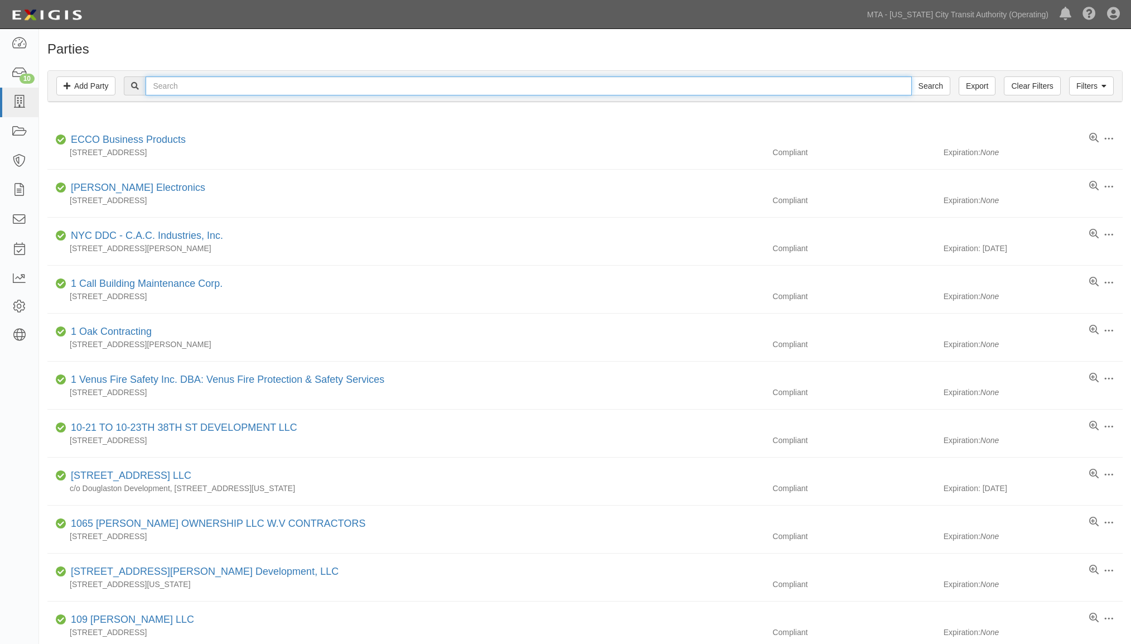
click at [225, 84] on input "text" at bounding box center [529, 85] width 766 height 19
drag, startPoint x: 0, startPoint y: 0, endPoint x: 225, endPoint y: 84, distance: 240.1
click at [225, 84] on input "text" at bounding box center [529, 85] width 766 height 19
type input "PCM"
click at [912, 76] on input "Search" at bounding box center [931, 85] width 39 height 19
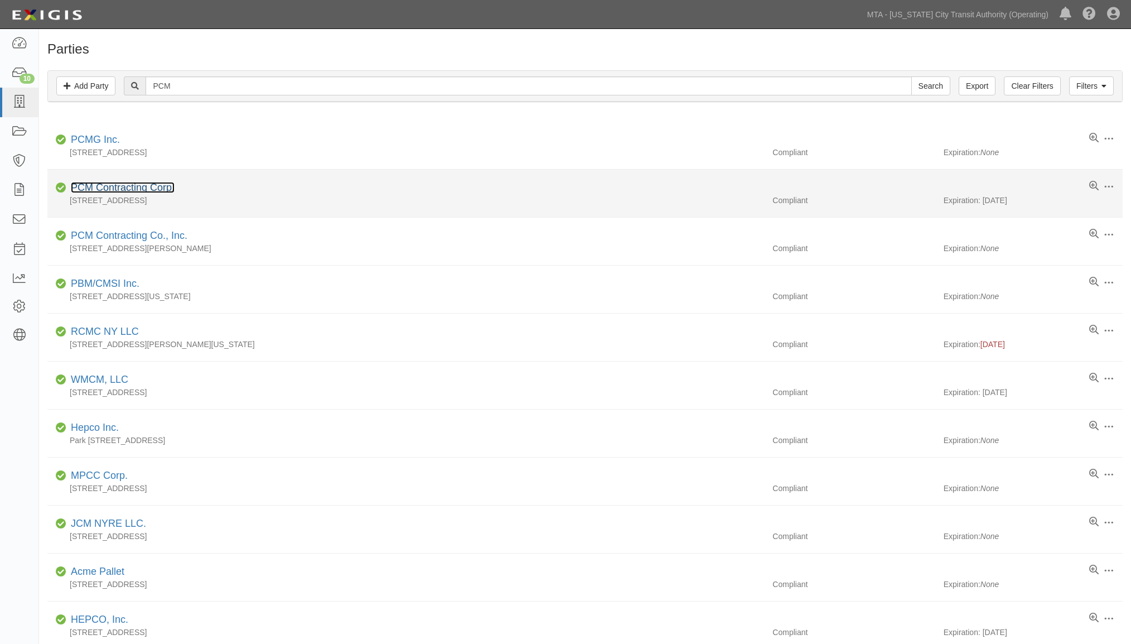
click at [132, 191] on link "PCM Contracting Corp." at bounding box center [123, 187] width 104 height 11
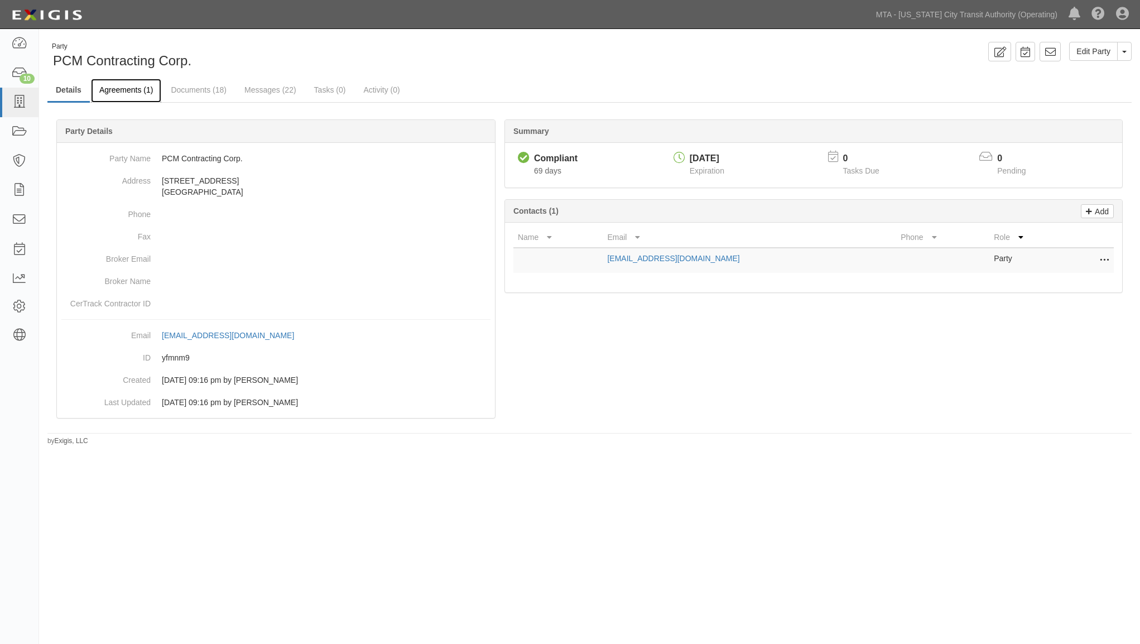
click at [116, 87] on link "Agreements (1)" at bounding box center [126, 91] width 70 height 24
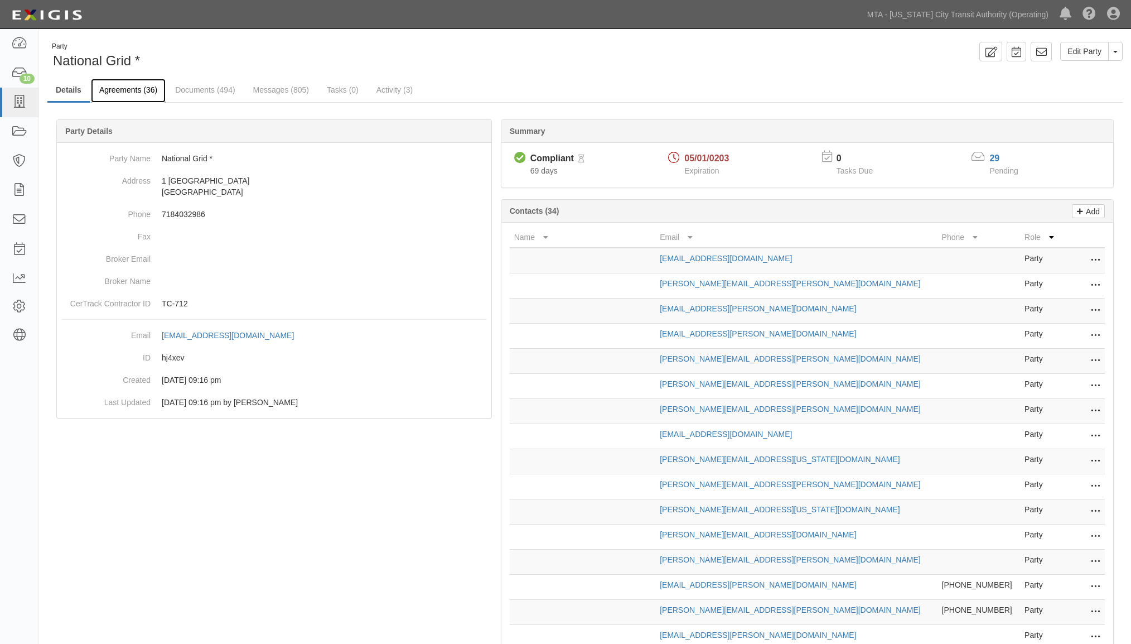
click at [118, 90] on link "Agreements (36)" at bounding box center [128, 91] width 75 height 24
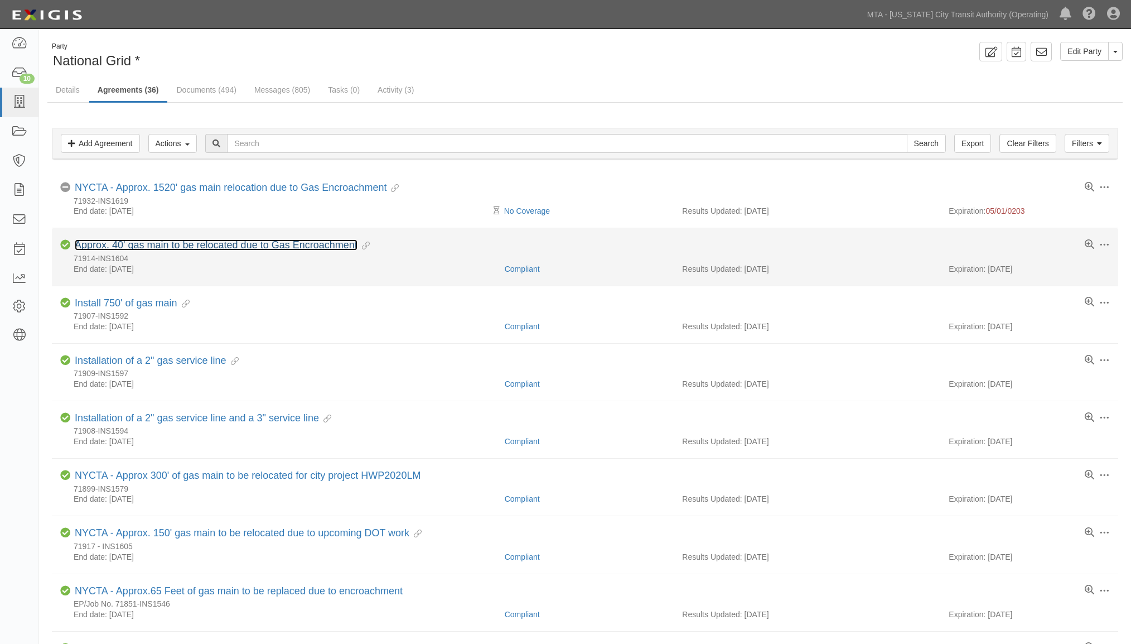
click at [122, 245] on link "Approx. 40' gas main to be relocated due to Gas Encroachment" at bounding box center [216, 244] width 283 height 11
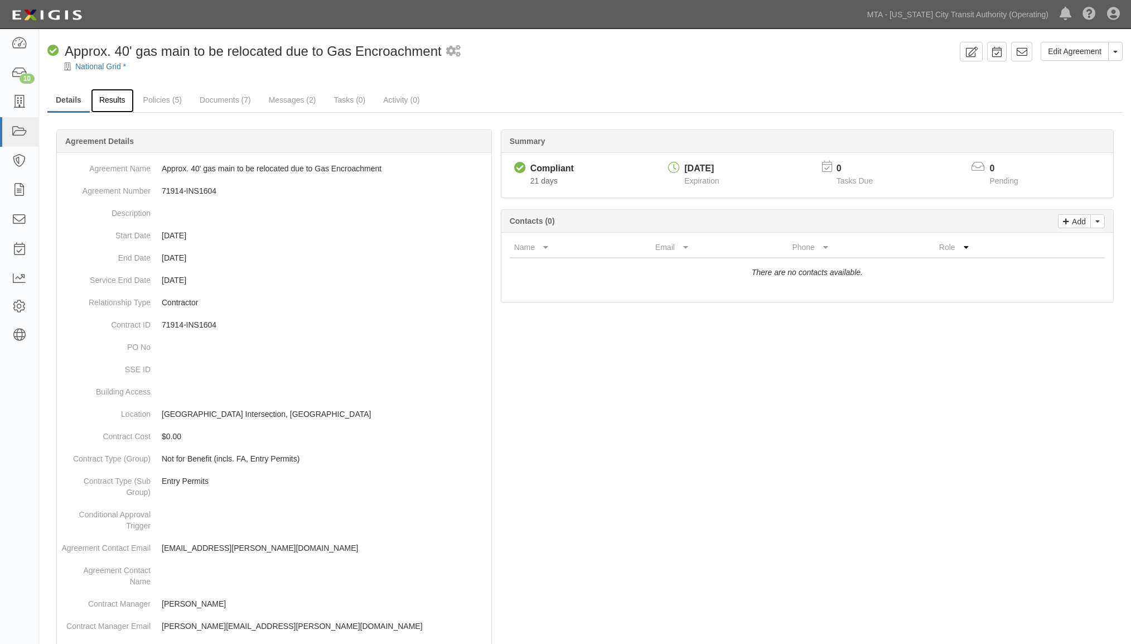
click at [110, 99] on link "Results" at bounding box center [112, 101] width 43 height 24
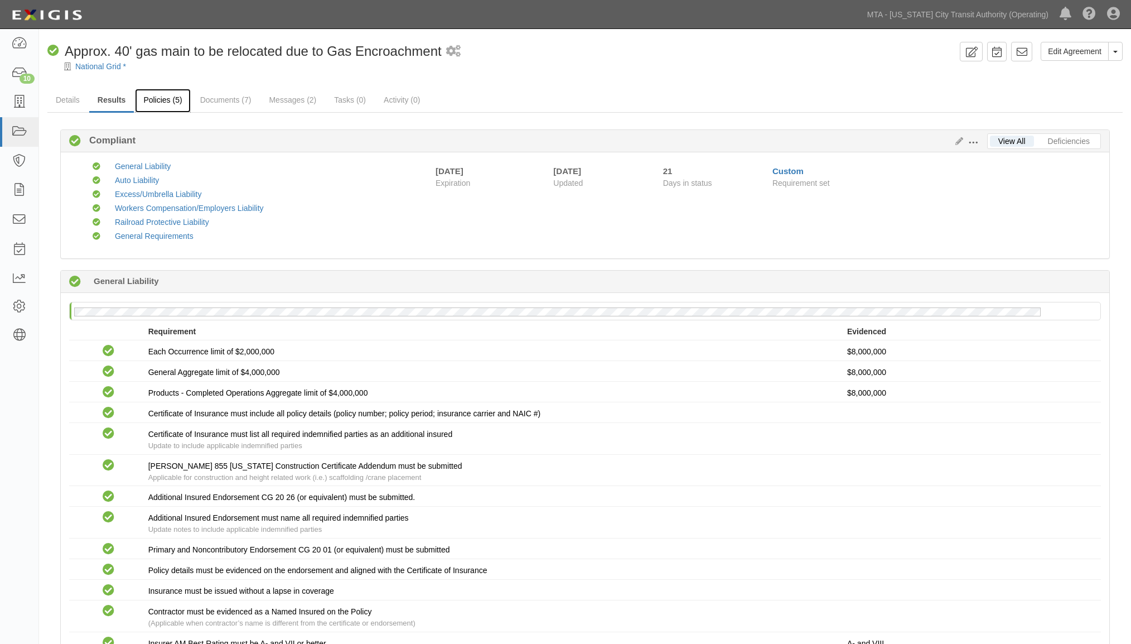
click at [155, 100] on link "Policies (5)" at bounding box center [162, 101] width 55 height 24
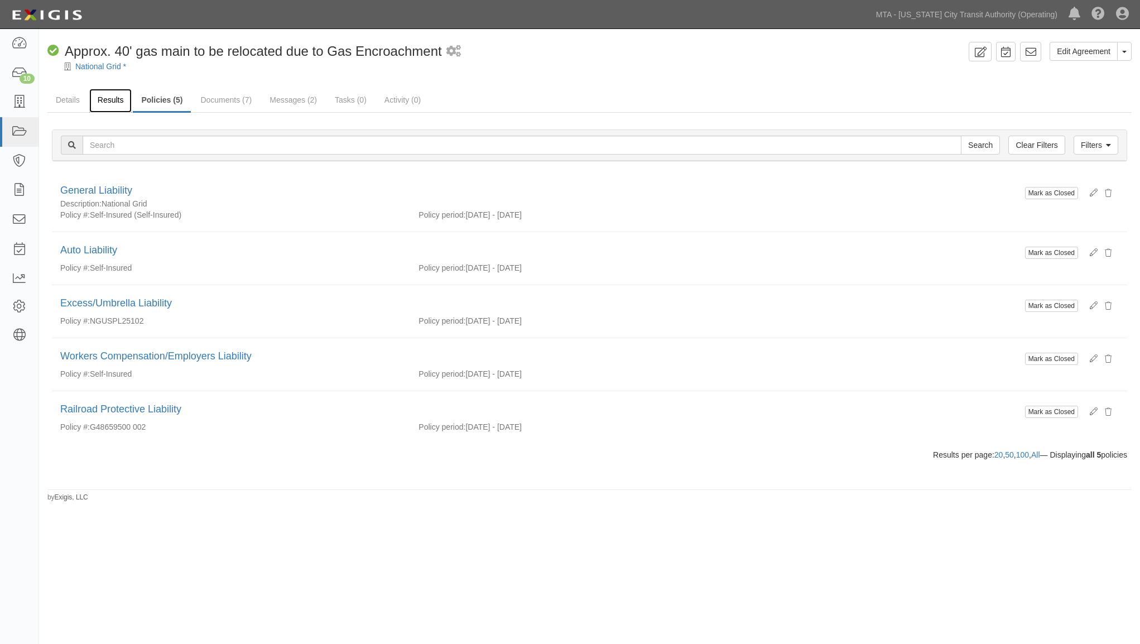
click at [109, 98] on link "Results" at bounding box center [110, 101] width 43 height 24
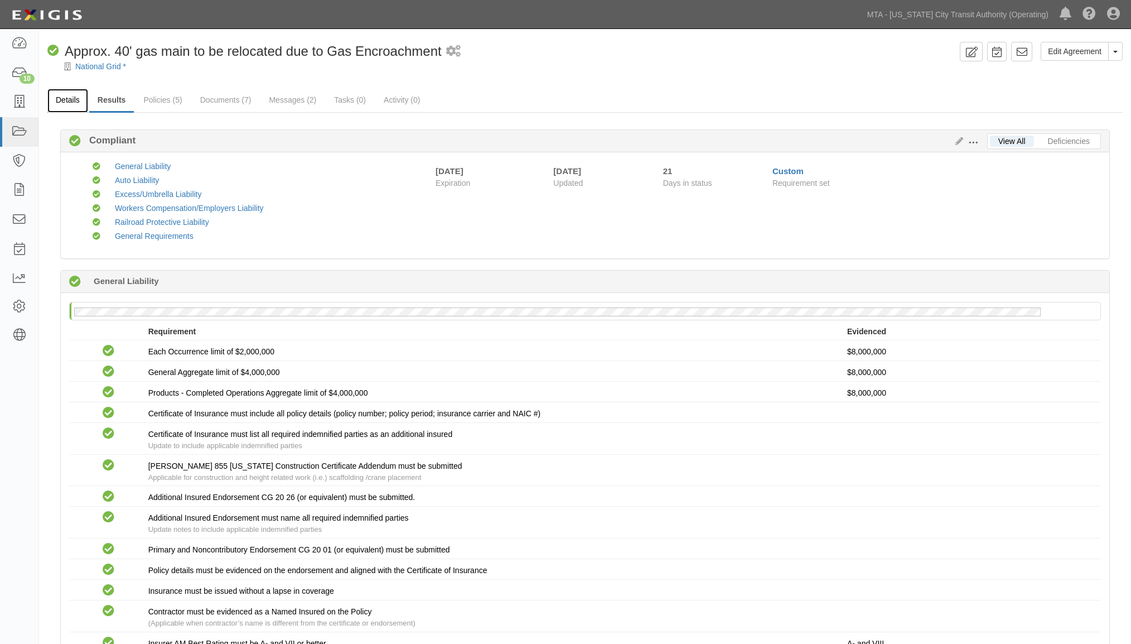
click at [63, 100] on link "Details" at bounding box center [67, 101] width 41 height 24
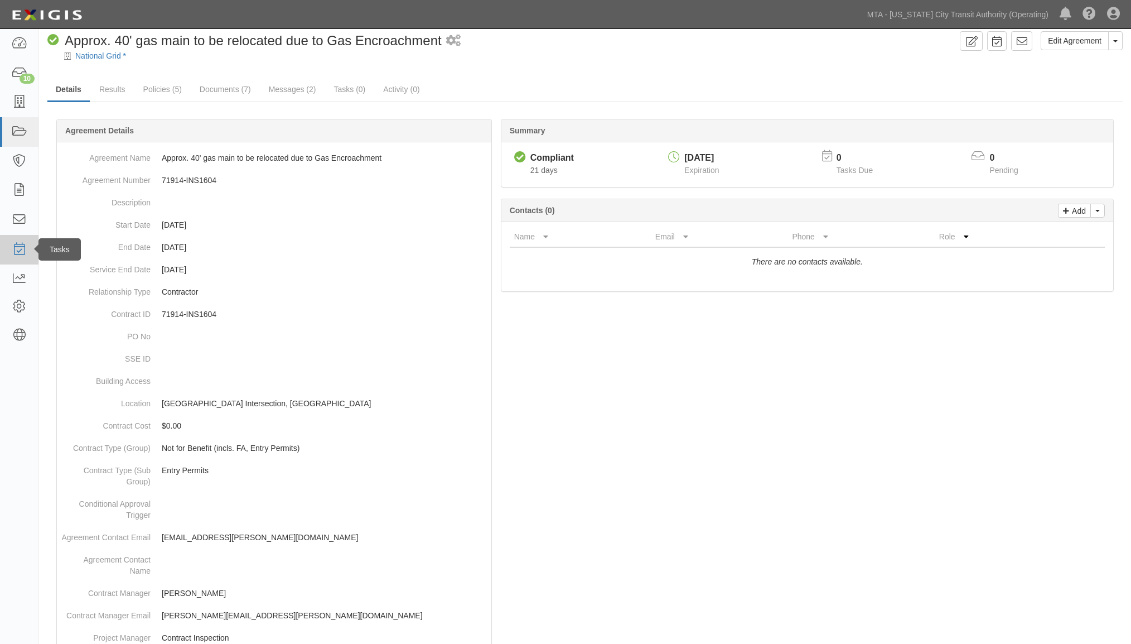
scroll to position [14, 0]
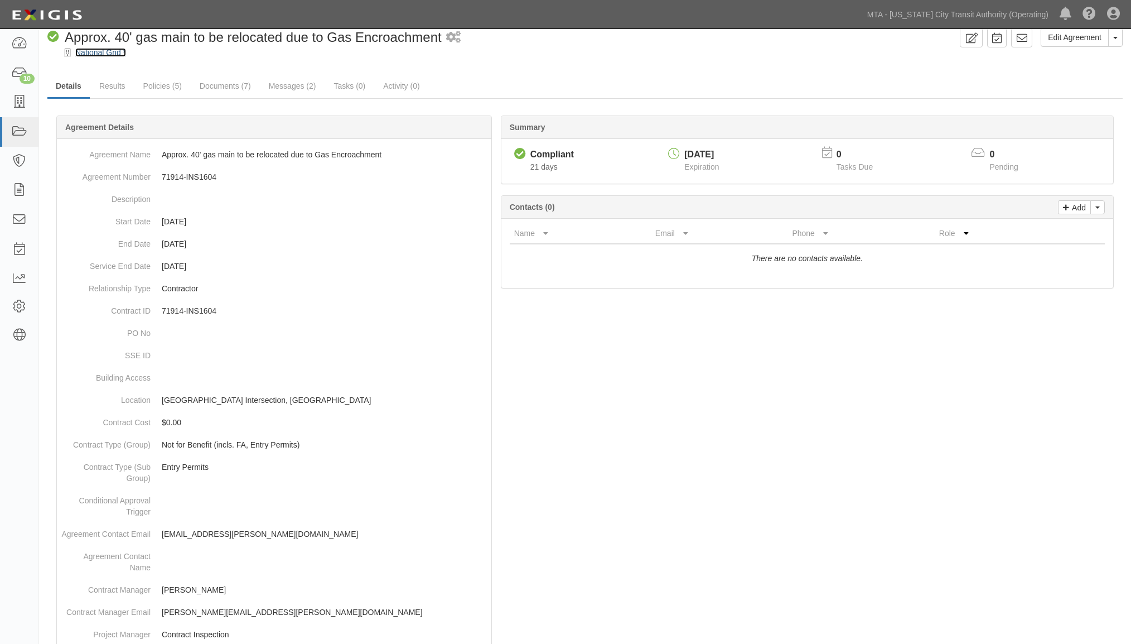
click at [97, 52] on link "National Grid *" at bounding box center [100, 52] width 51 height 9
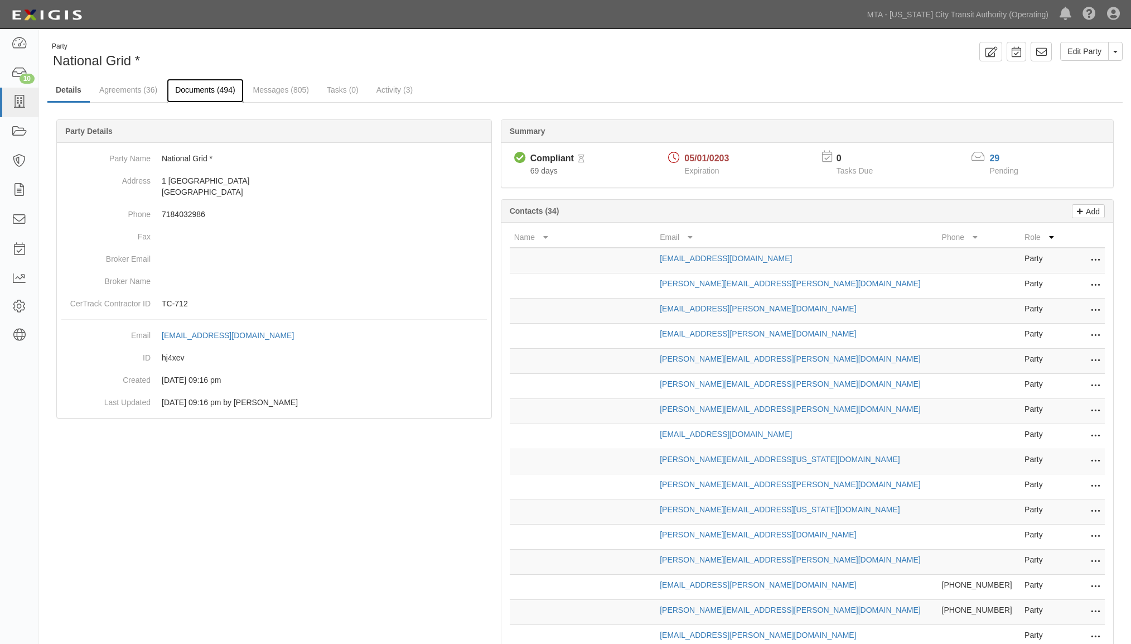
click at [204, 90] on link "Documents (494)" at bounding box center [205, 91] width 76 height 24
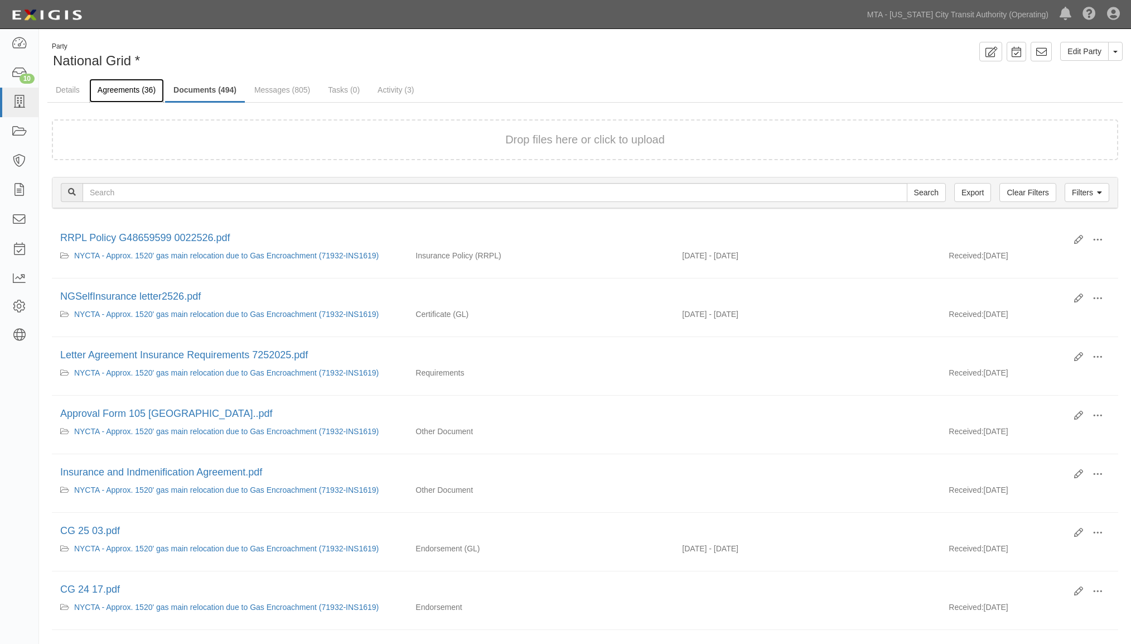
click at [123, 91] on link "Agreements (36)" at bounding box center [126, 91] width 75 height 24
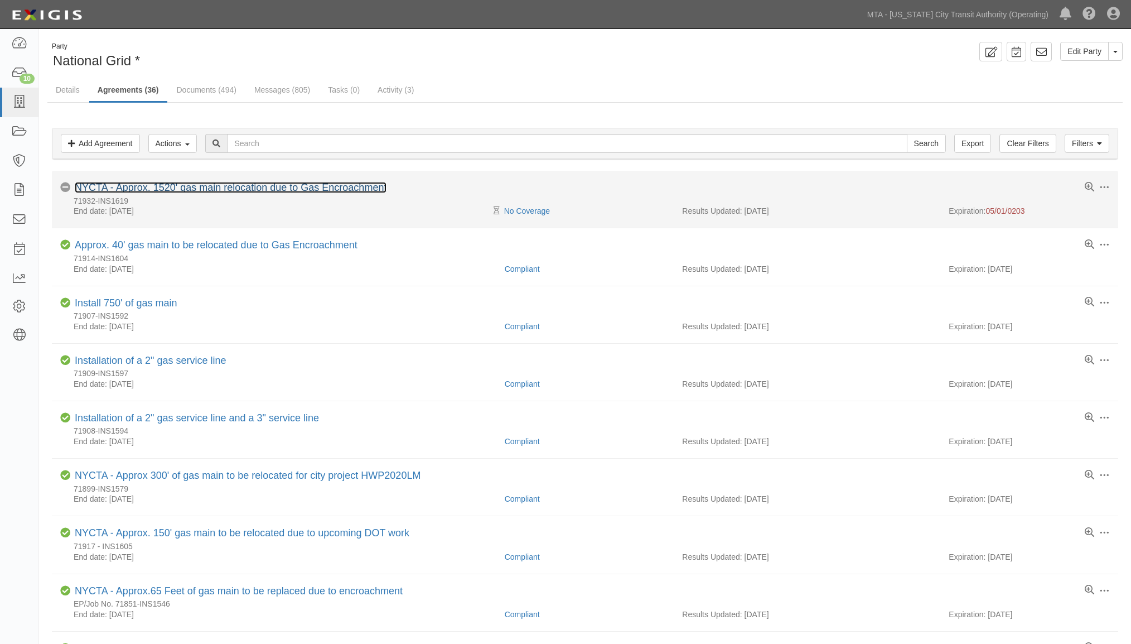
click at [268, 187] on link "NYCTA - Approx. 1520' gas main relocation due to Gas Encroachment" at bounding box center [231, 187] width 312 height 11
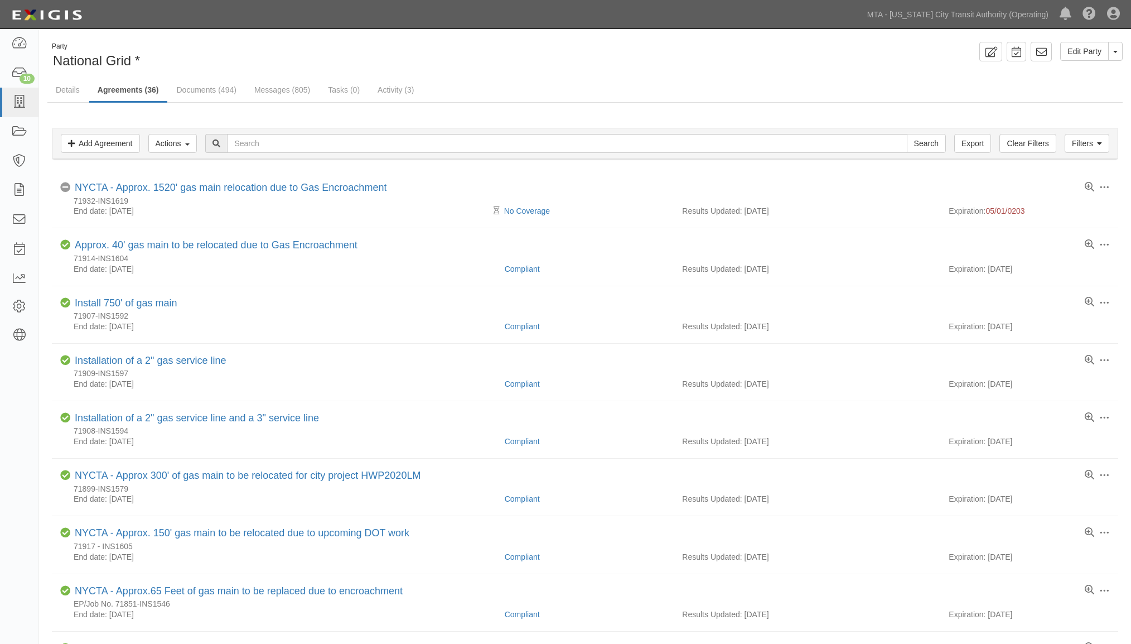
click at [639, 88] on ul "Details Agreements (36) Documents (494) Messages (805) Tasks (0) Activity (3)" at bounding box center [585, 91] width 1076 height 24
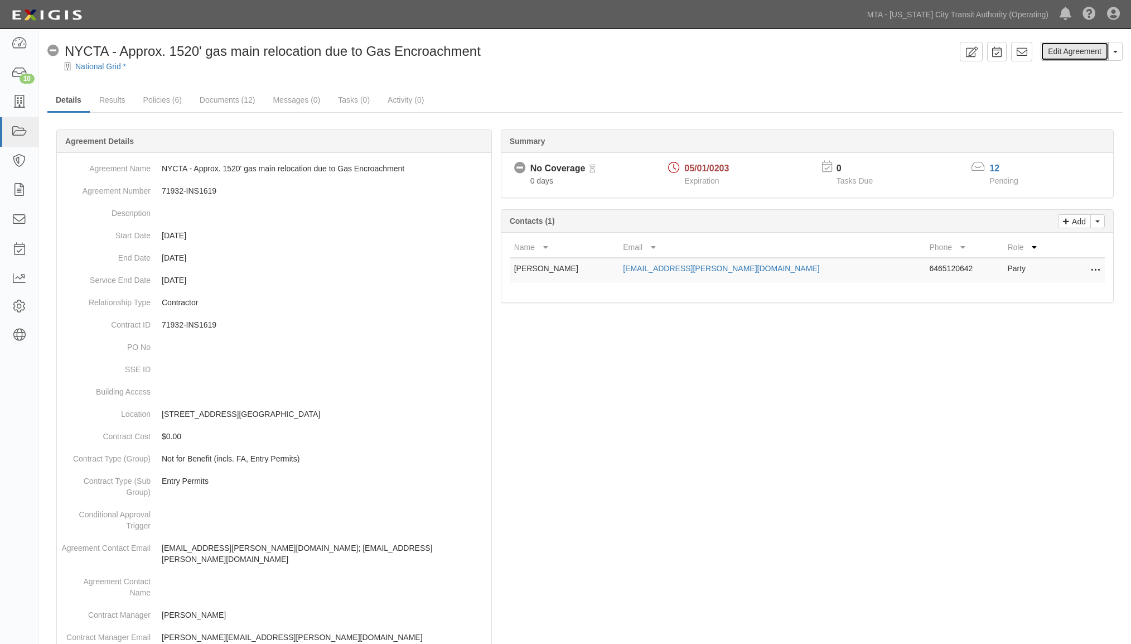
click at [1083, 52] on link "Edit Agreement" at bounding box center [1075, 51] width 68 height 19
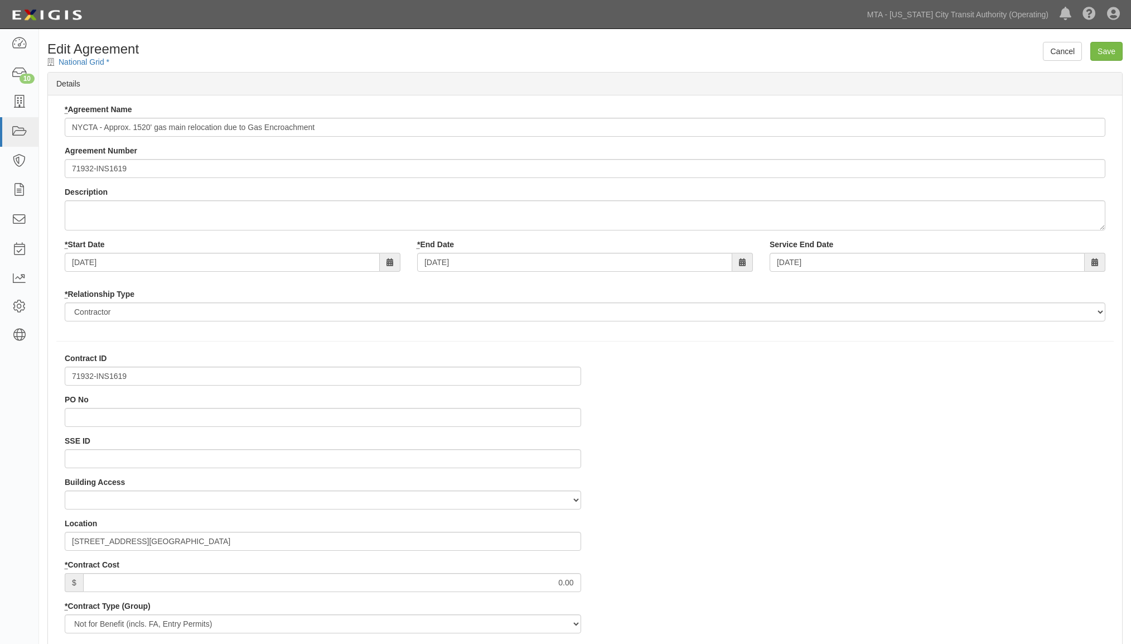
select select
